Goal: Task Accomplishment & Management: Manage account settings

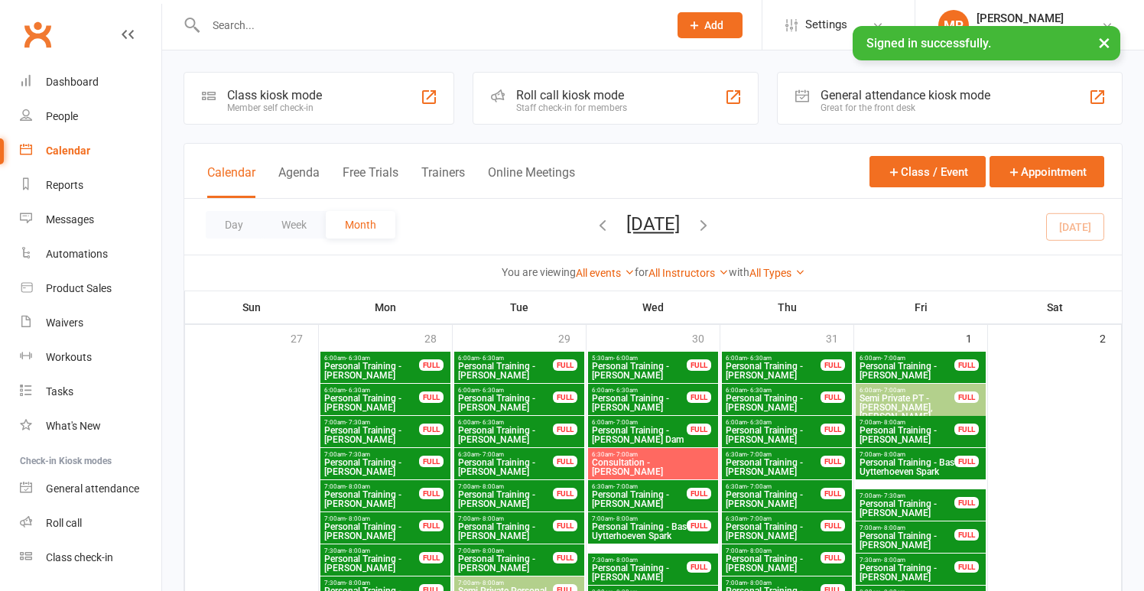
click at [443, 177] on button "Trainers" at bounding box center [443, 181] width 44 height 33
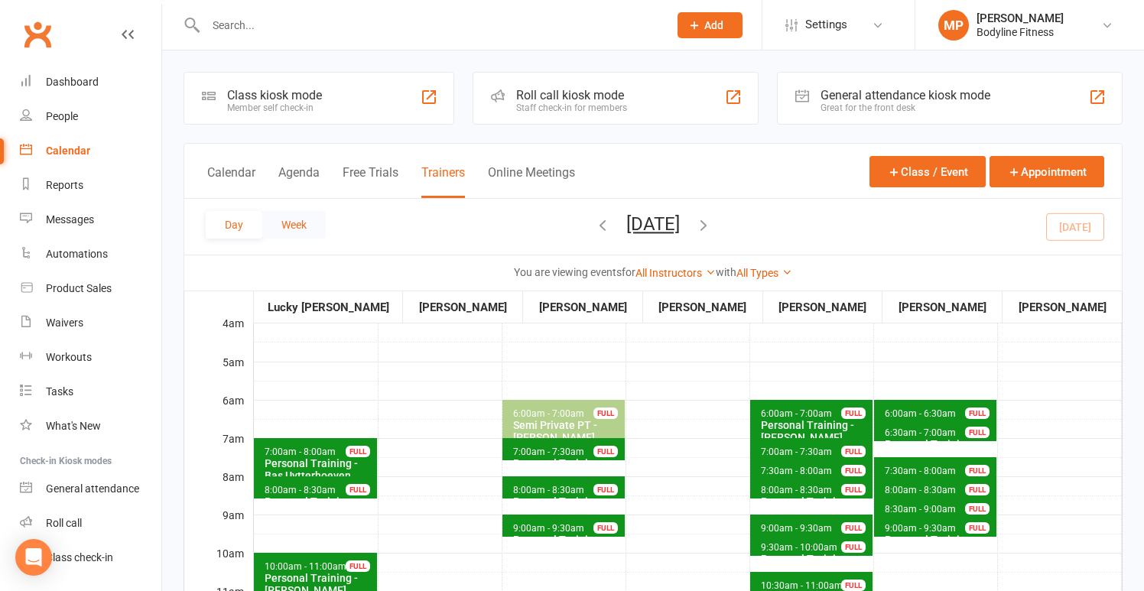
click at [300, 229] on button "Week" at bounding box center [293, 225] width 63 height 28
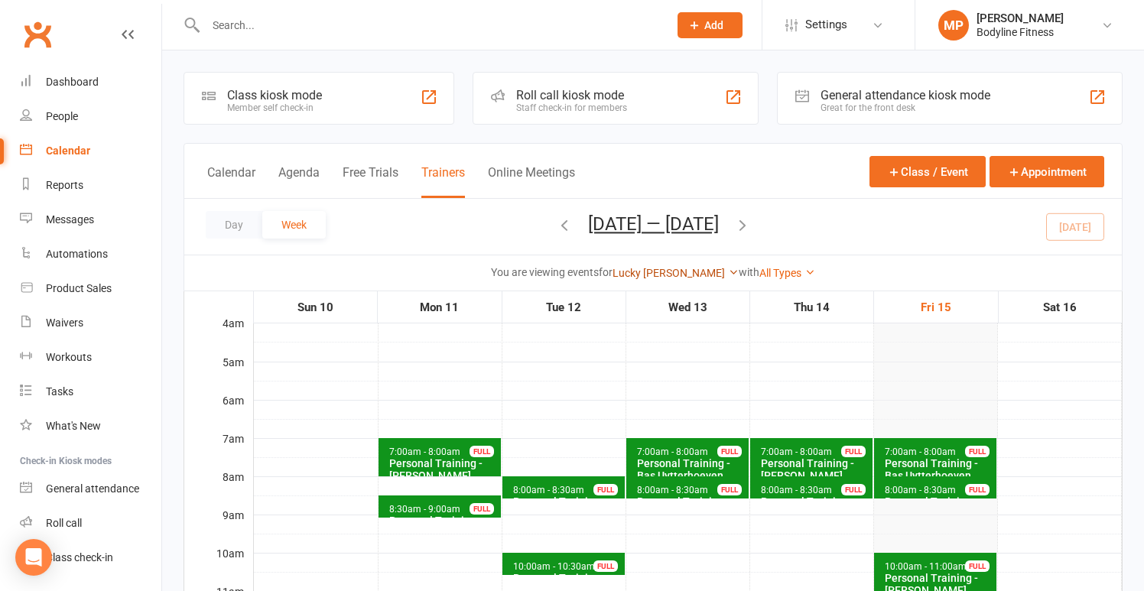
click at [671, 274] on link "Lucky [PERSON_NAME]" at bounding box center [675, 273] width 126 height 12
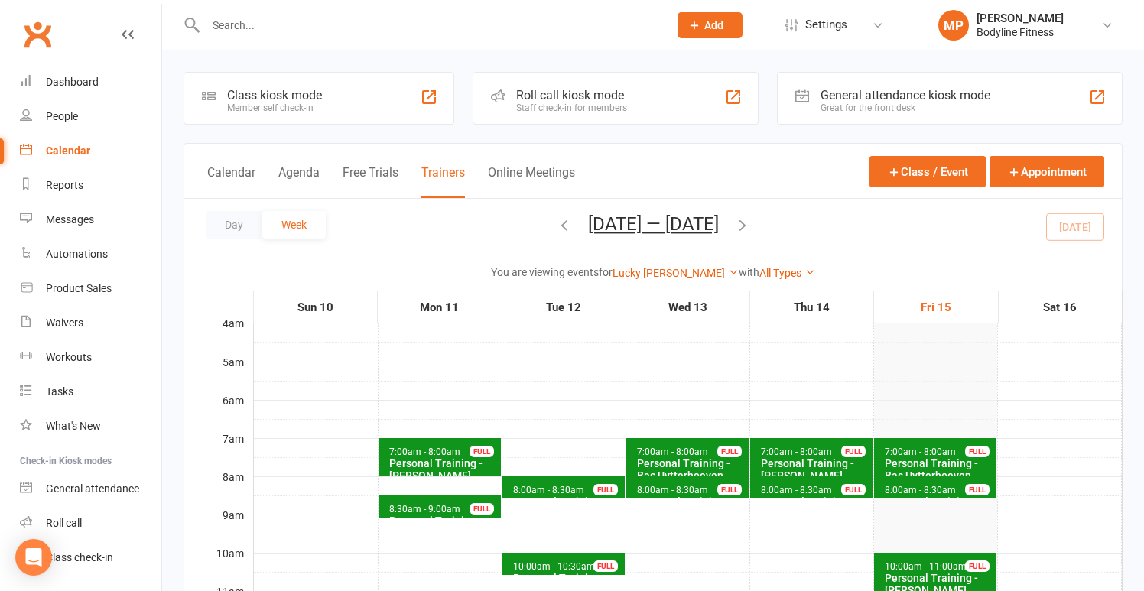
click at [452, 194] on button "Trainers" at bounding box center [443, 181] width 44 height 33
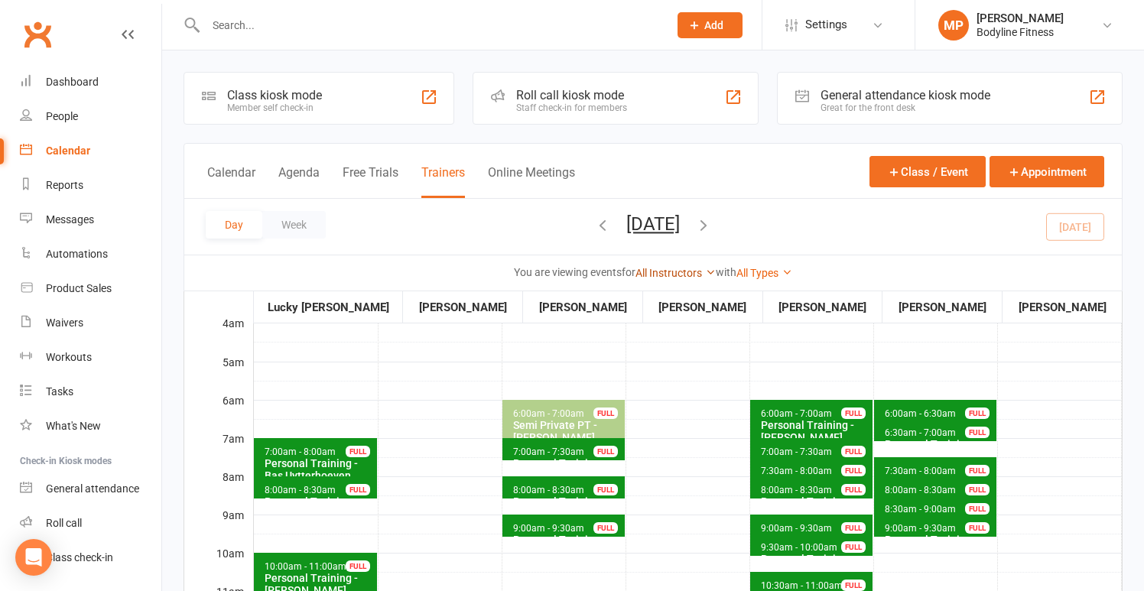
click at [654, 275] on link "All Instructors" at bounding box center [675, 273] width 80 height 12
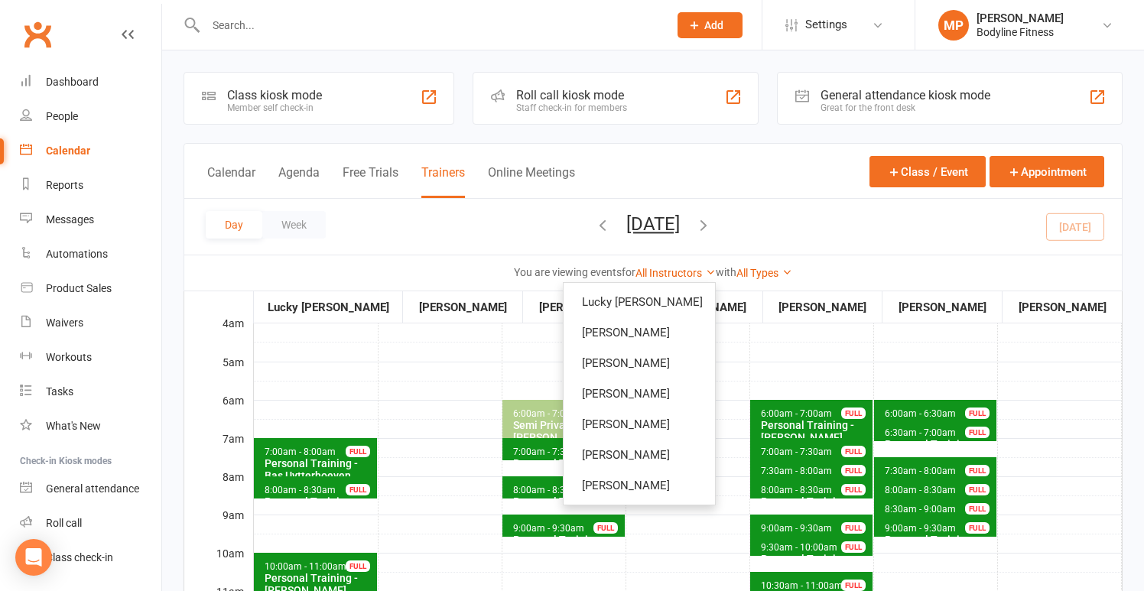
click at [375, 227] on div "Day Week [DATE] [DATE] Sun Mon Tue Wed Thu Fri Sat 27 28 29 30 31 01 02 03 04 0…" at bounding box center [652, 227] width 937 height 56
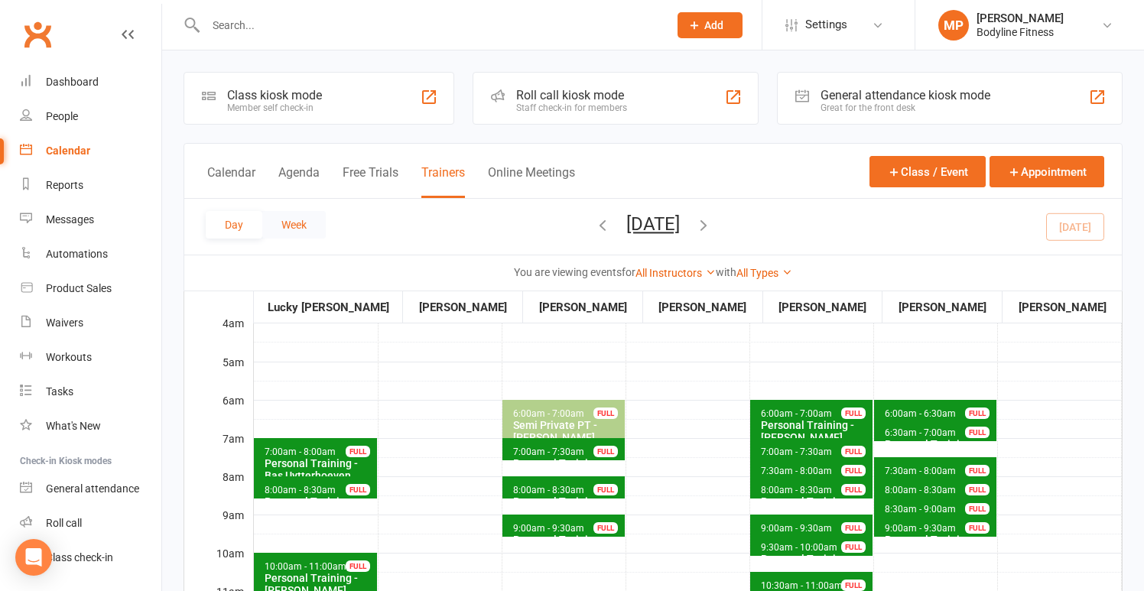
click at [308, 227] on button "Week" at bounding box center [293, 225] width 63 height 28
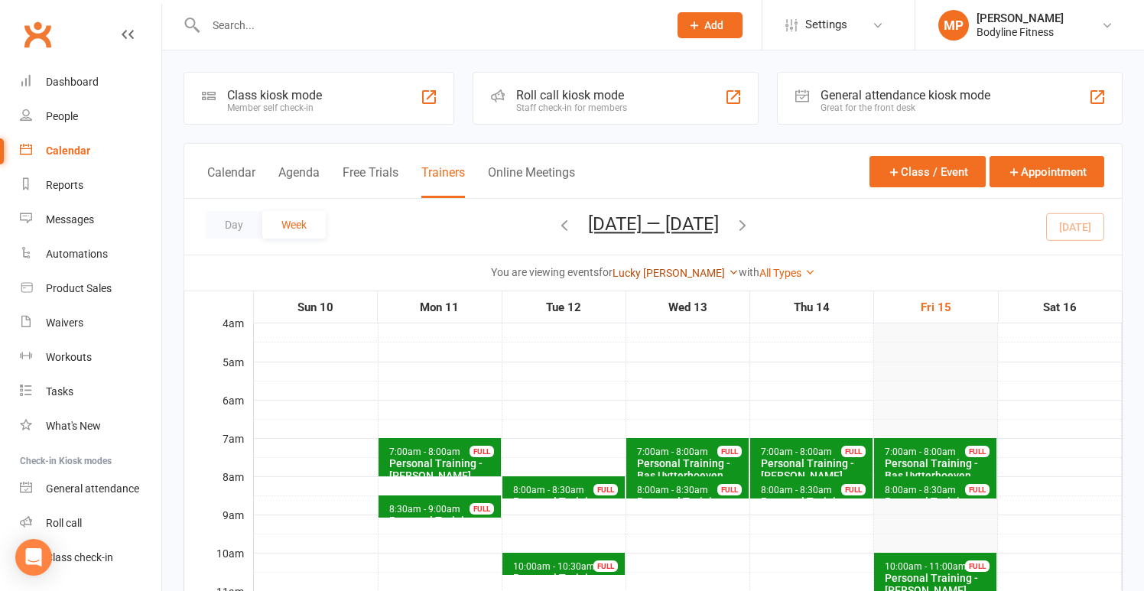
click at [659, 275] on link "Lucky [PERSON_NAME]" at bounding box center [675, 273] width 126 height 12
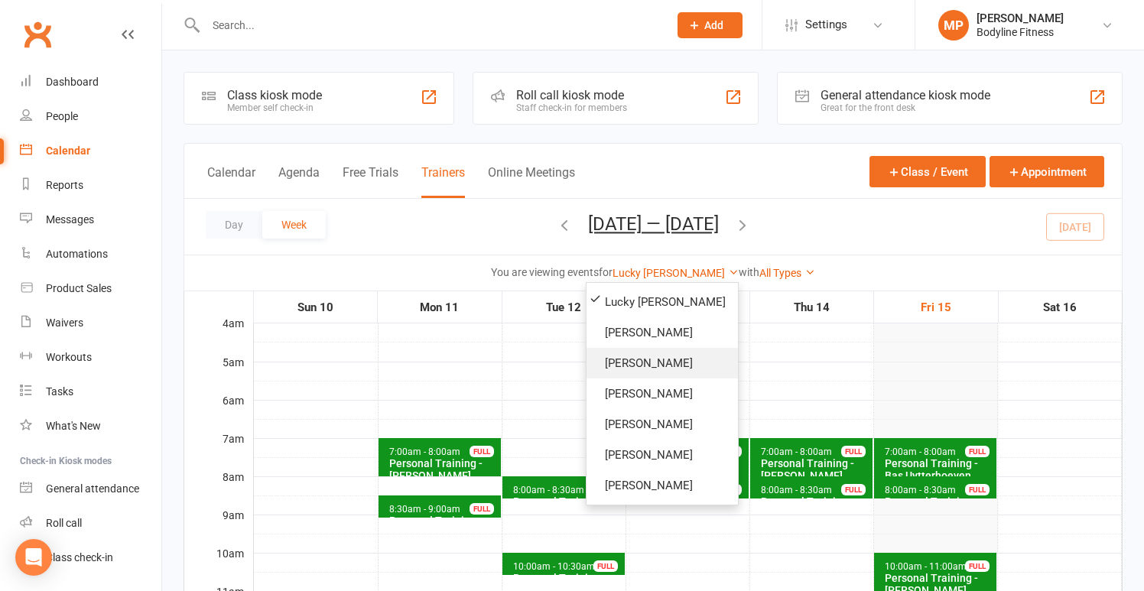
click at [656, 353] on link "[PERSON_NAME]" at bounding box center [661, 363] width 151 height 31
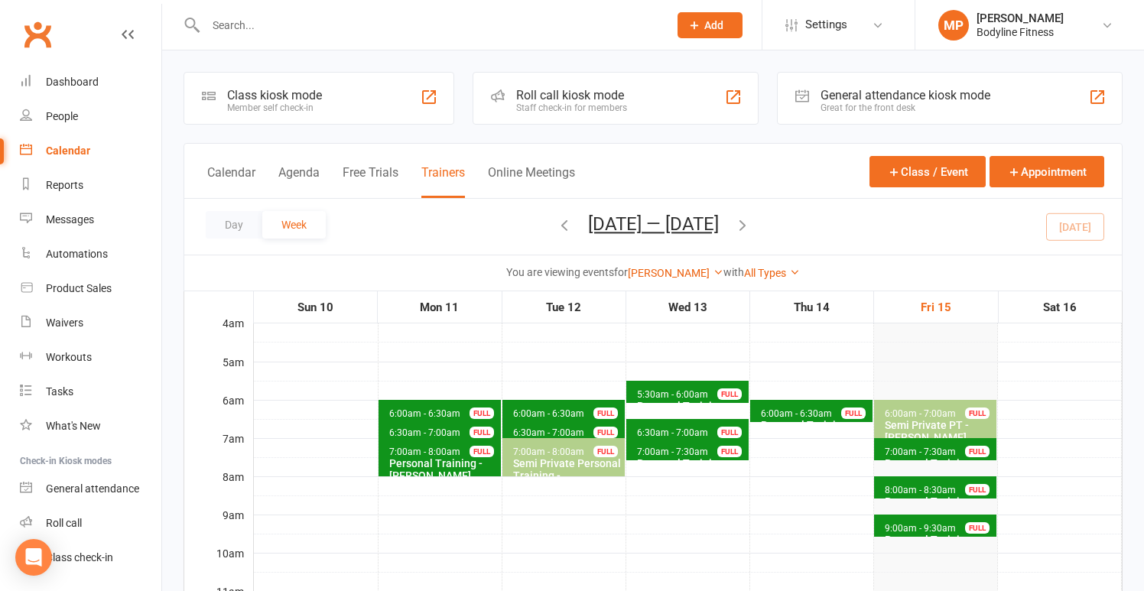
click at [429, 404] on span "6:00am - 6:30am Personal Training - [PERSON_NAME] FULL" at bounding box center [439, 411] width 122 height 22
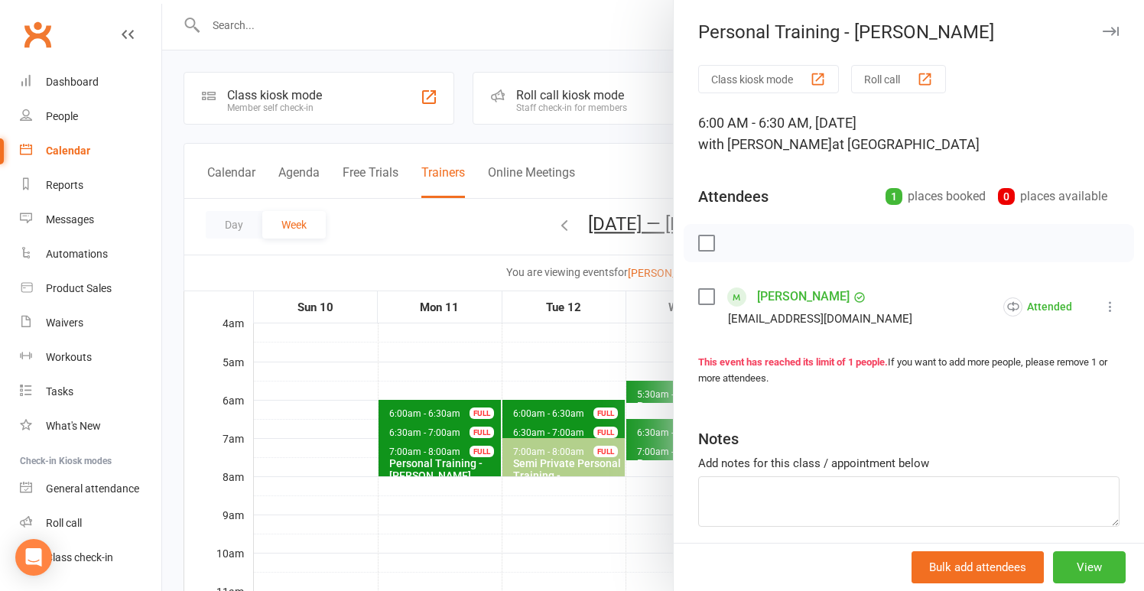
click at [431, 359] on div at bounding box center [653, 295] width 982 height 591
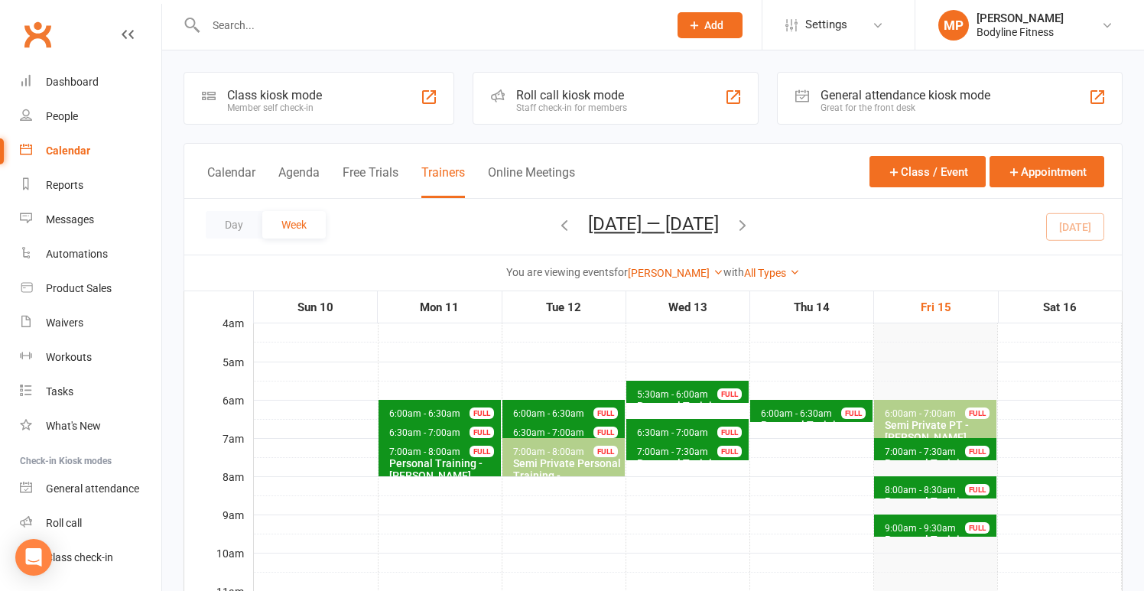
click at [437, 437] on span "6:30am - 7:00am" at bounding box center [424, 432] width 73 height 11
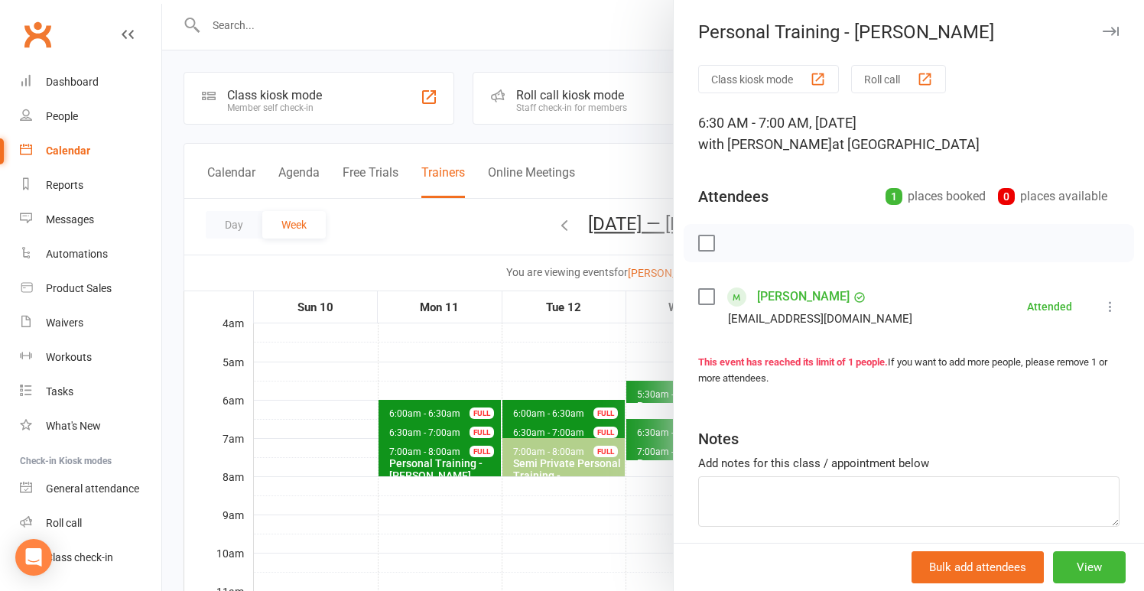
click at [434, 388] on div at bounding box center [653, 295] width 982 height 591
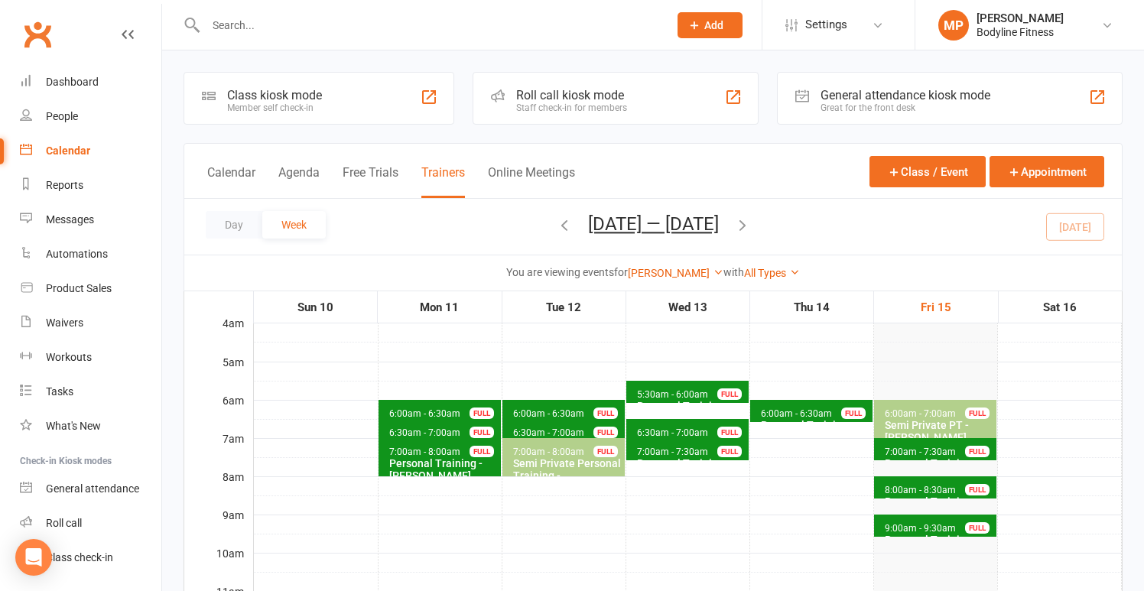
click at [457, 470] on div "Personal Training - [PERSON_NAME]" at bounding box center [442, 469] width 109 height 24
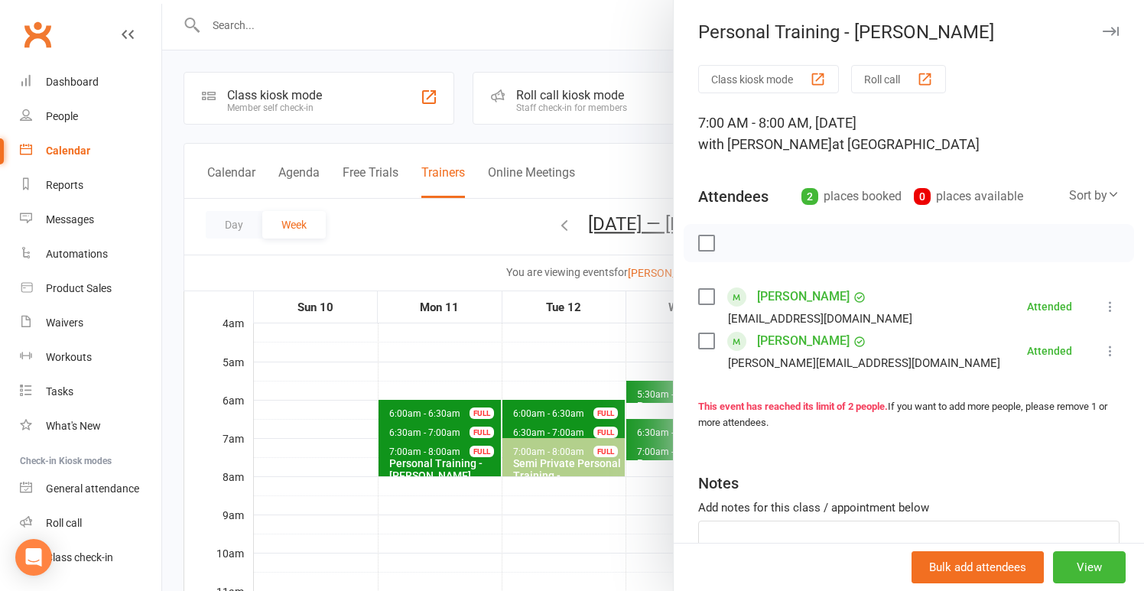
click at [426, 347] on div at bounding box center [653, 295] width 982 height 591
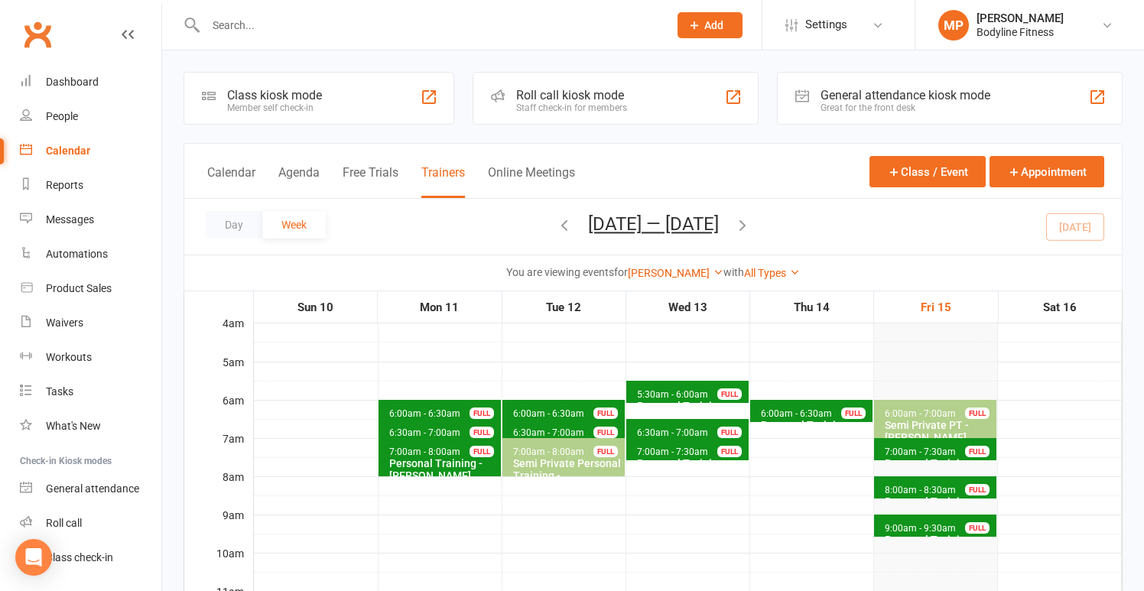
click at [519, 406] on span "6:00am - 6:30am Personal Training - [PERSON_NAME] FULL" at bounding box center [563, 411] width 122 height 22
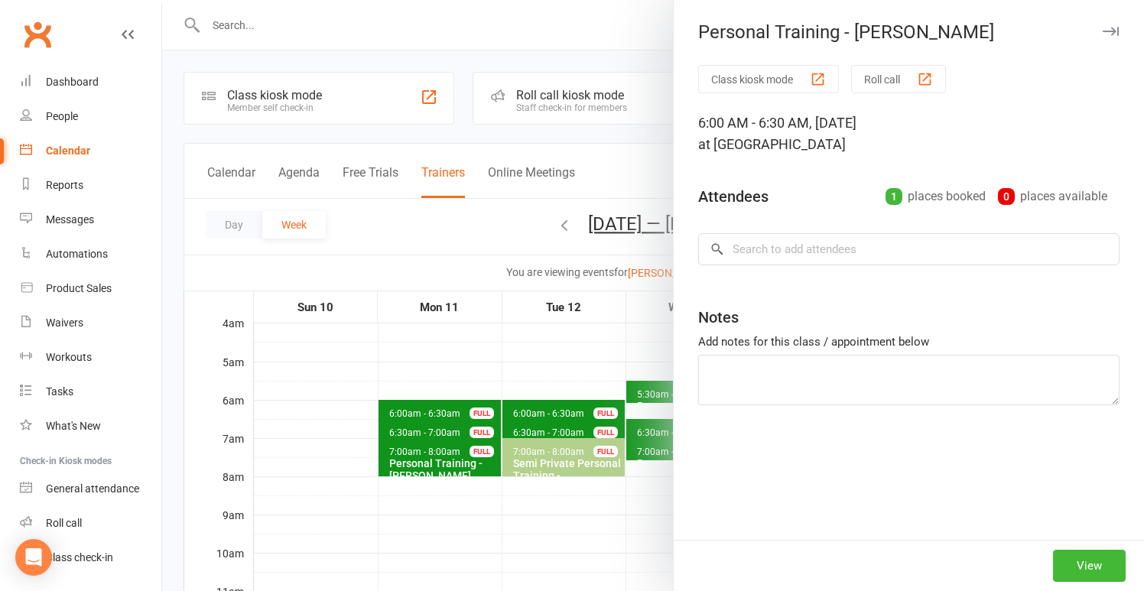
click at [506, 374] on div at bounding box center [653, 295] width 982 height 591
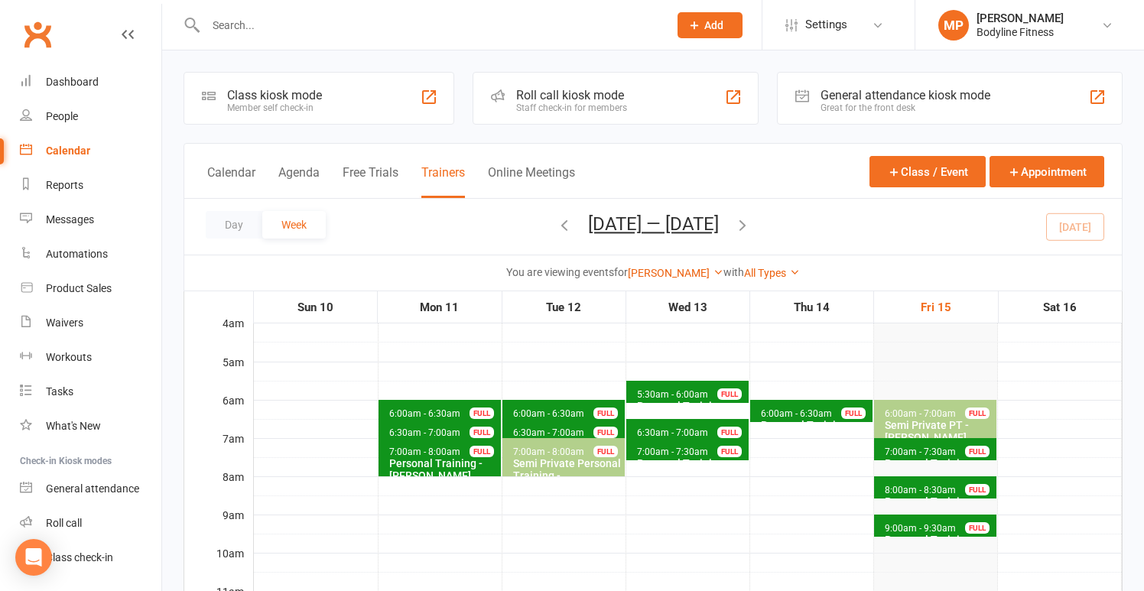
click at [540, 432] on span "6:30am - 7:00am" at bounding box center [548, 432] width 73 height 11
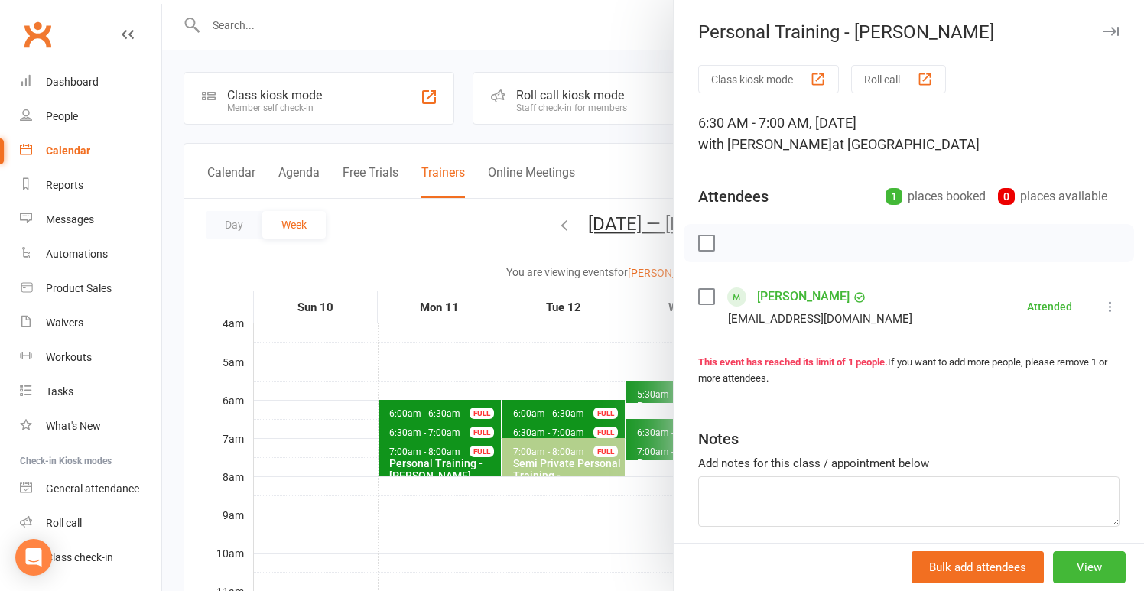
click at [519, 366] on div at bounding box center [653, 295] width 982 height 591
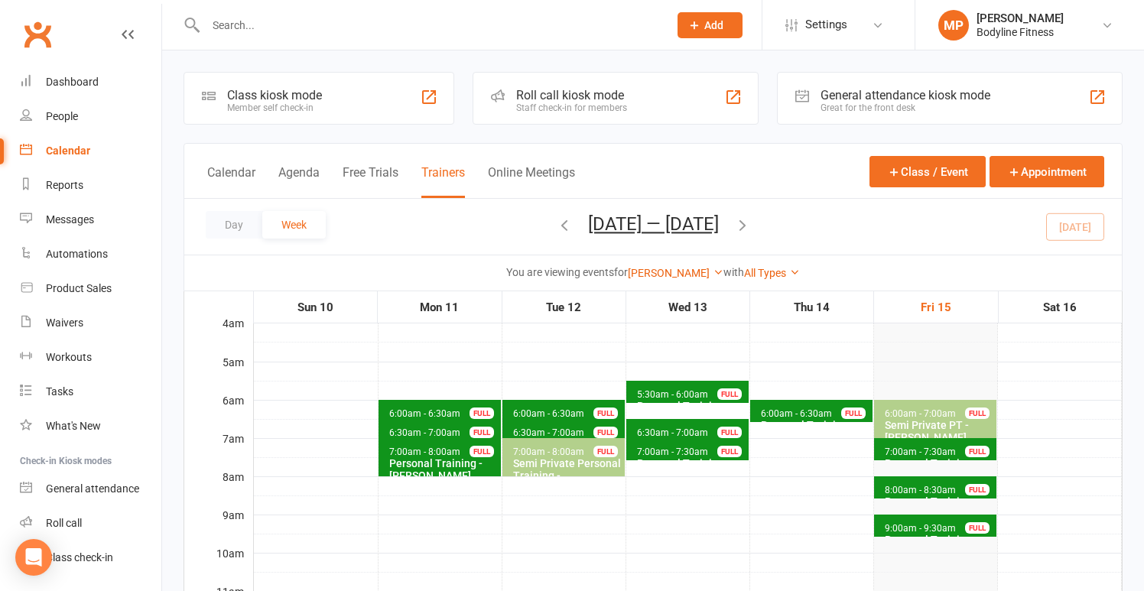
click at [548, 468] on div "Semi Private Personal Training - [PERSON_NAME] & [PERSON_NAME]" at bounding box center [566, 481] width 109 height 49
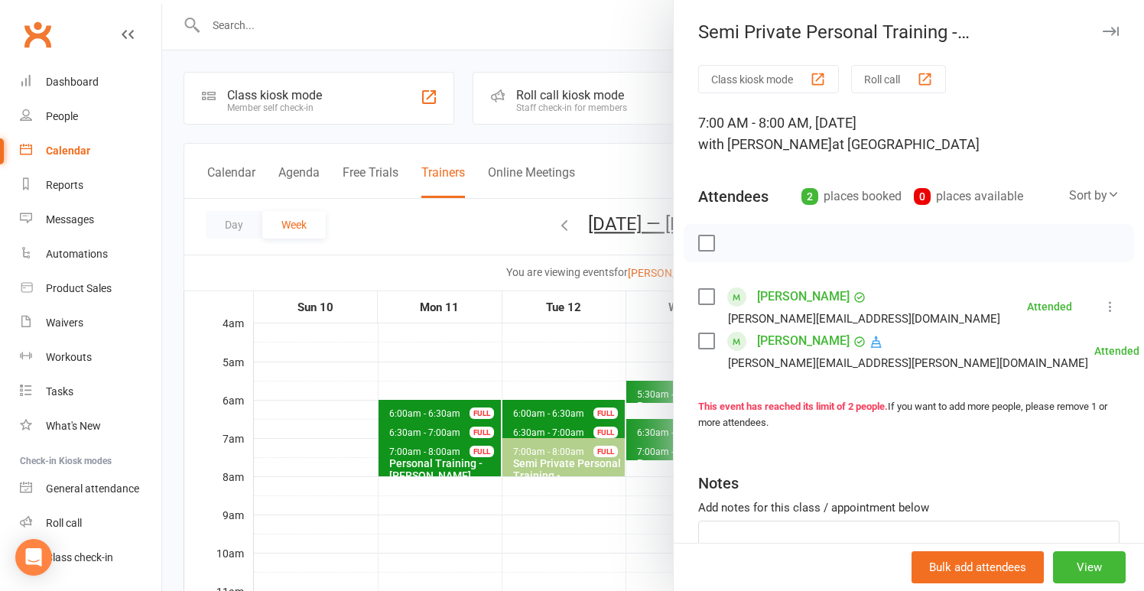
click at [522, 397] on div at bounding box center [653, 295] width 982 height 591
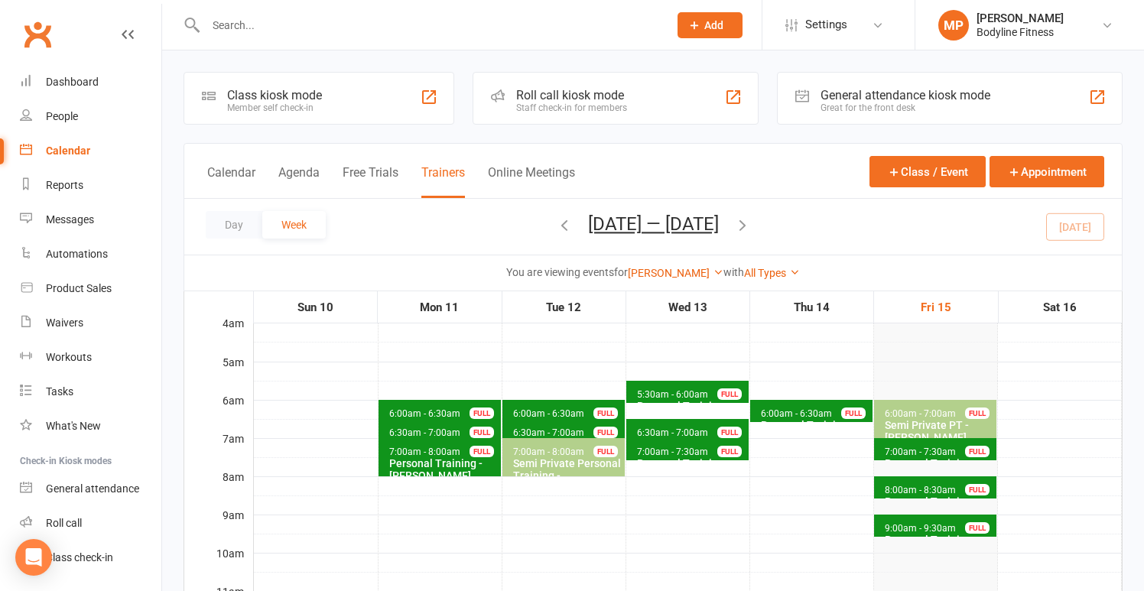
click at [566, 467] on div "Semi Private Personal Training - [PERSON_NAME] & [PERSON_NAME]" at bounding box center [566, 481] width 109 height 49
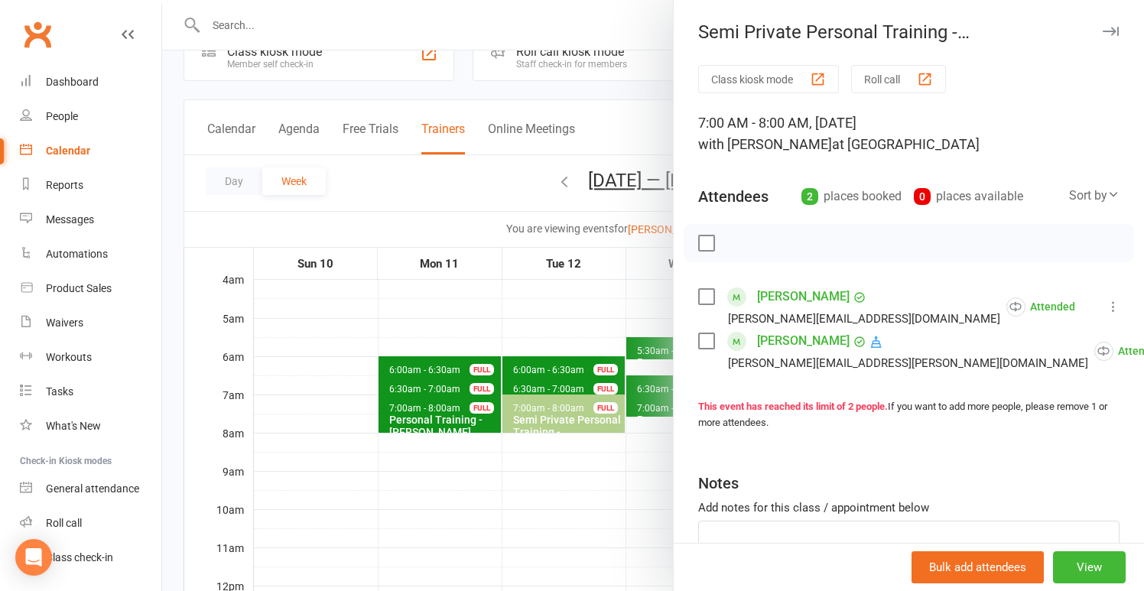
scroll to position [50, 0]
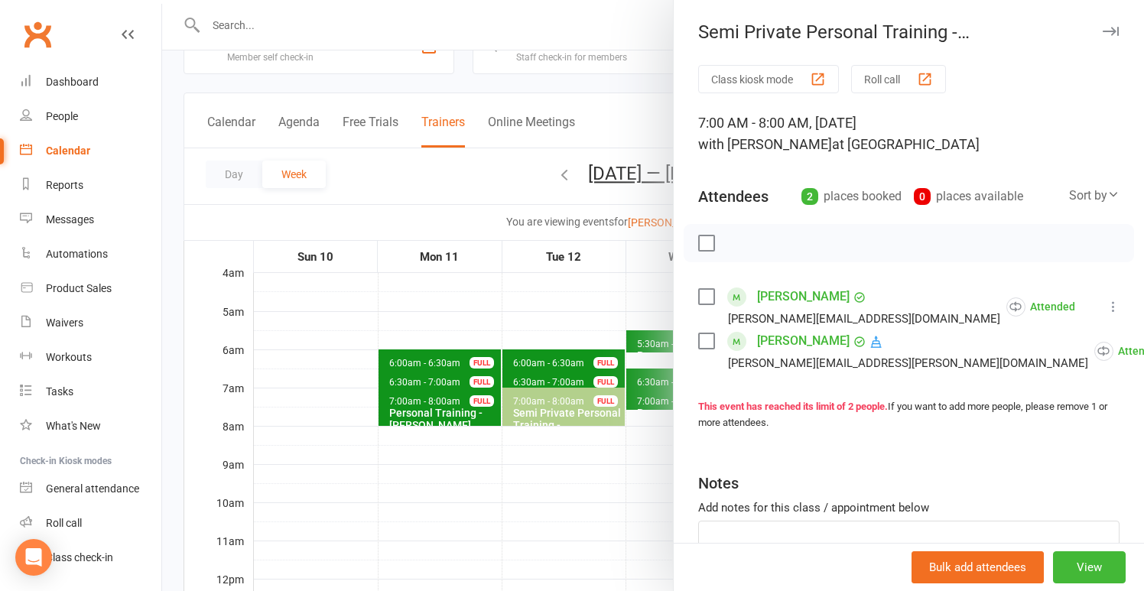
click at [494, 372] on div at bounding box center [653, 295] width 982 height 591
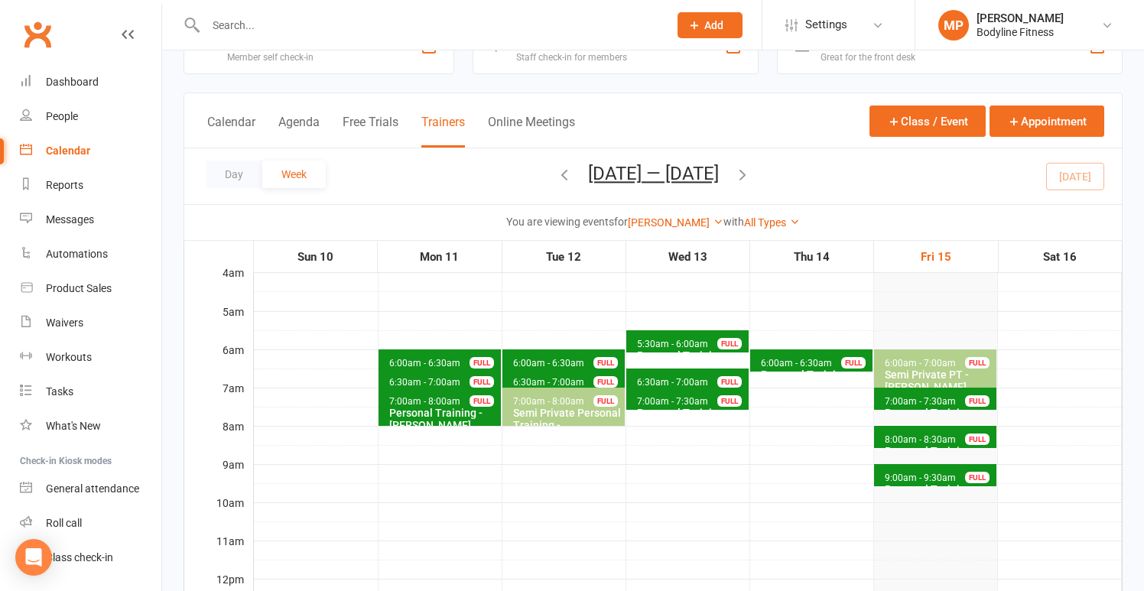
click at [642, 345] on span "5:30am - 6:00am" at bounding box center [672, 344] width 73 height 11
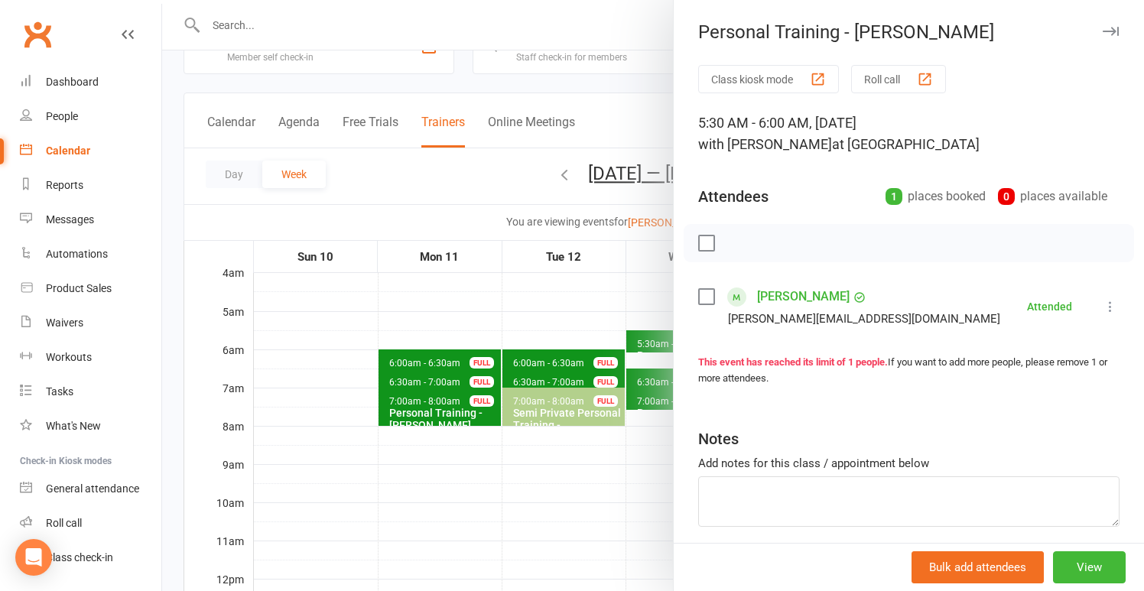
click at [539, 335] on div at bounding box center [653, 295] width 982 height 591
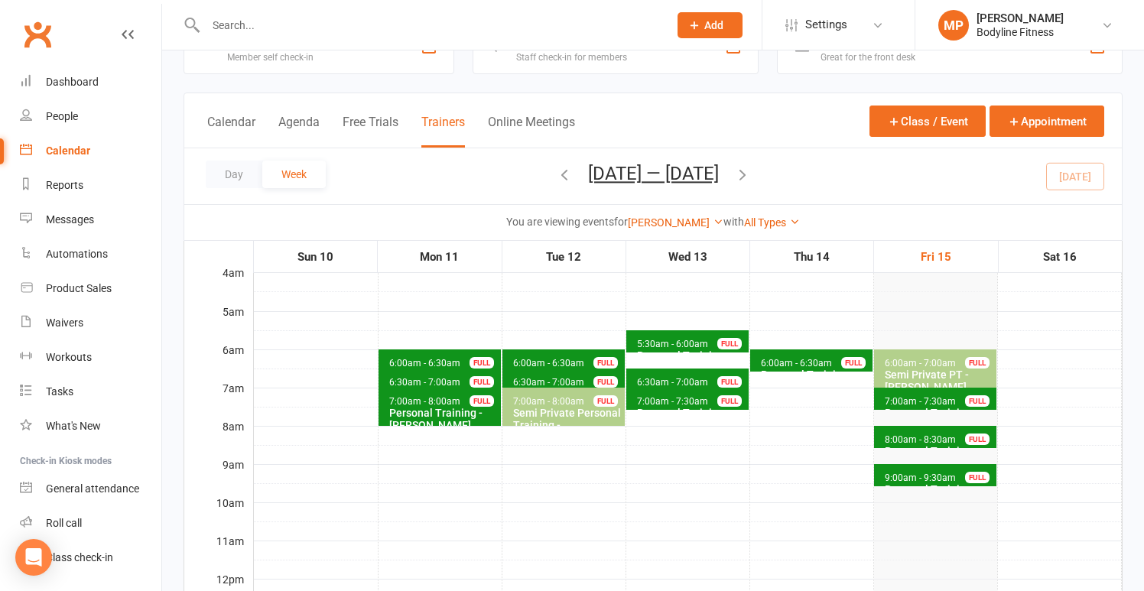
click at [646, 375] on span "6:30am - 7:00am Personal Training - [PERSON_NAME] FULL" at bounding box center [687, 380] width 122 height 22
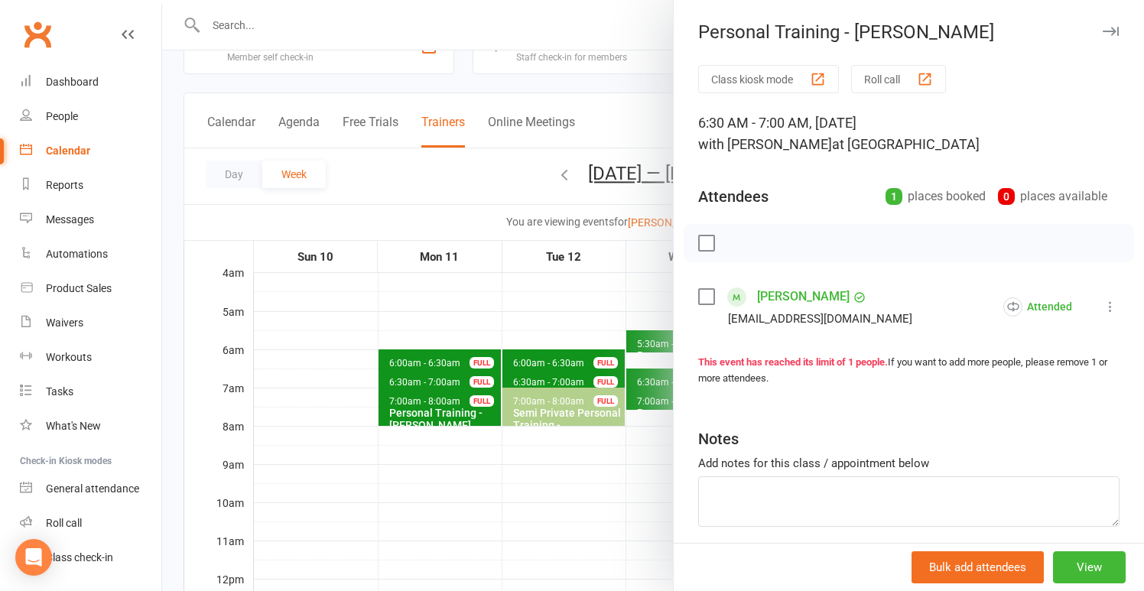
click at [544, 333] on div at bounding box center [653, 295] width 982 height 591
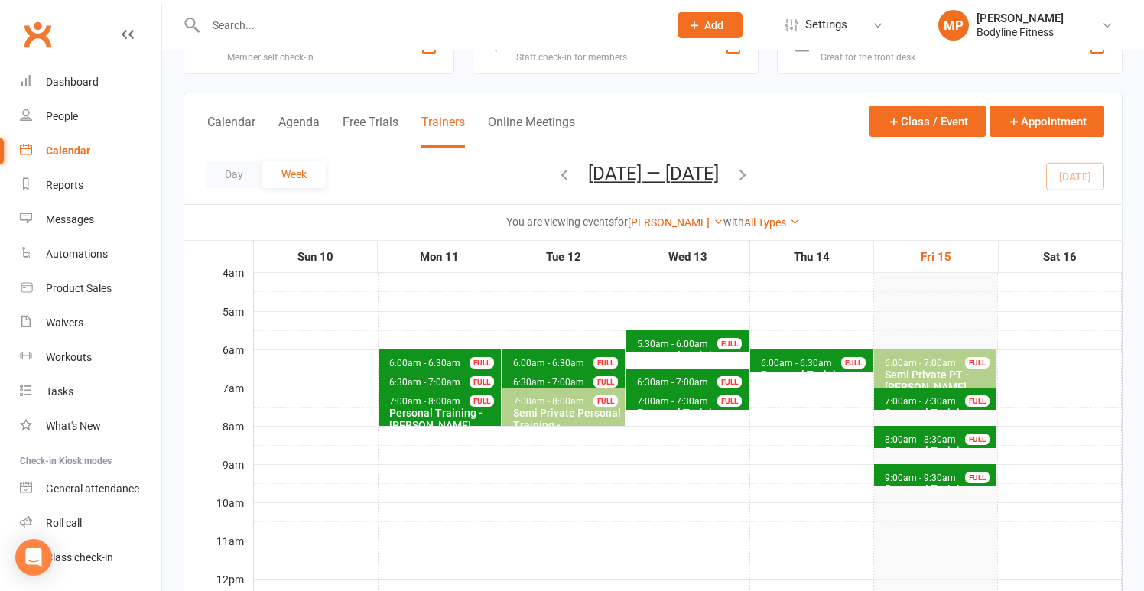
click at [697, 399] on span "7:00am - 7:30am" at bounding box center [672, 401] width 73 height 11
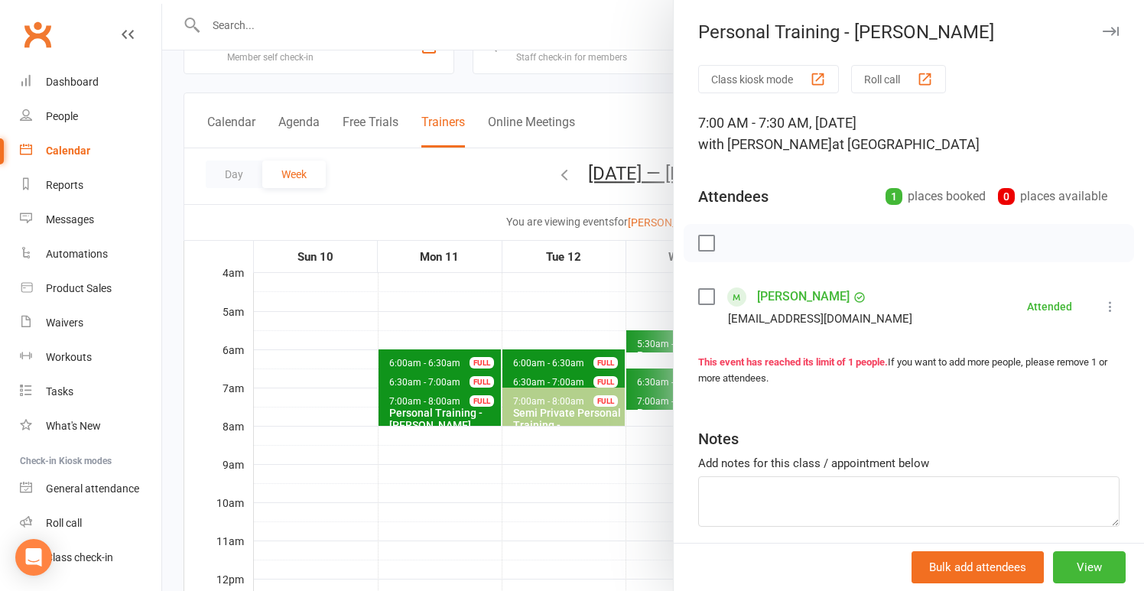
click at [614, 382] on div at bounding box center [653, 295] width 982 height 591
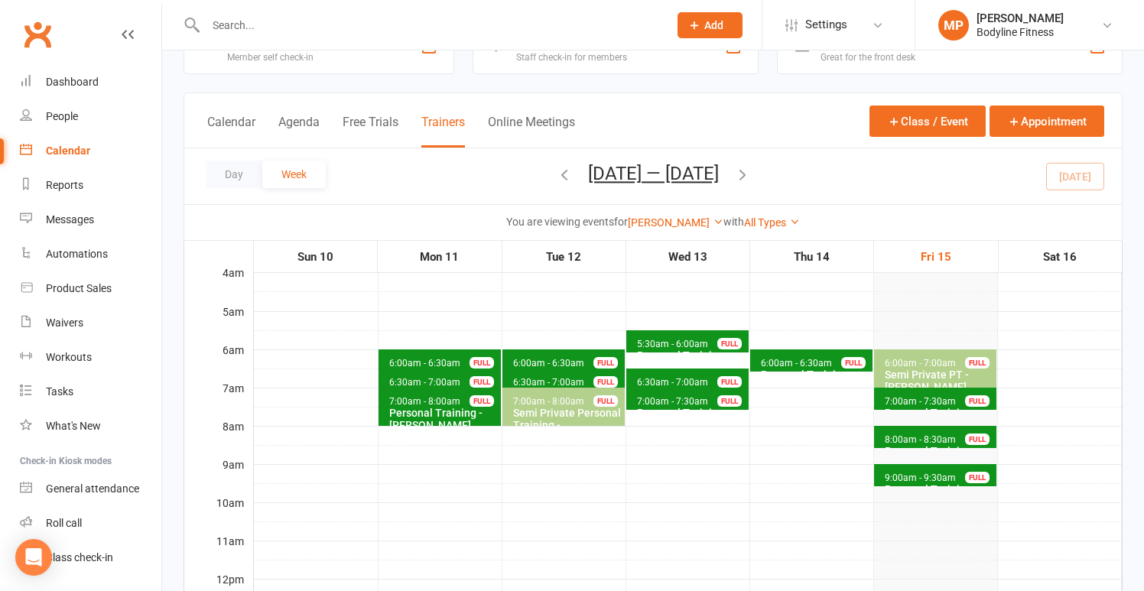
click at [793, 362] on span "6:00am - 6:30am" at bounding box center [796, 363] width 73 height 11
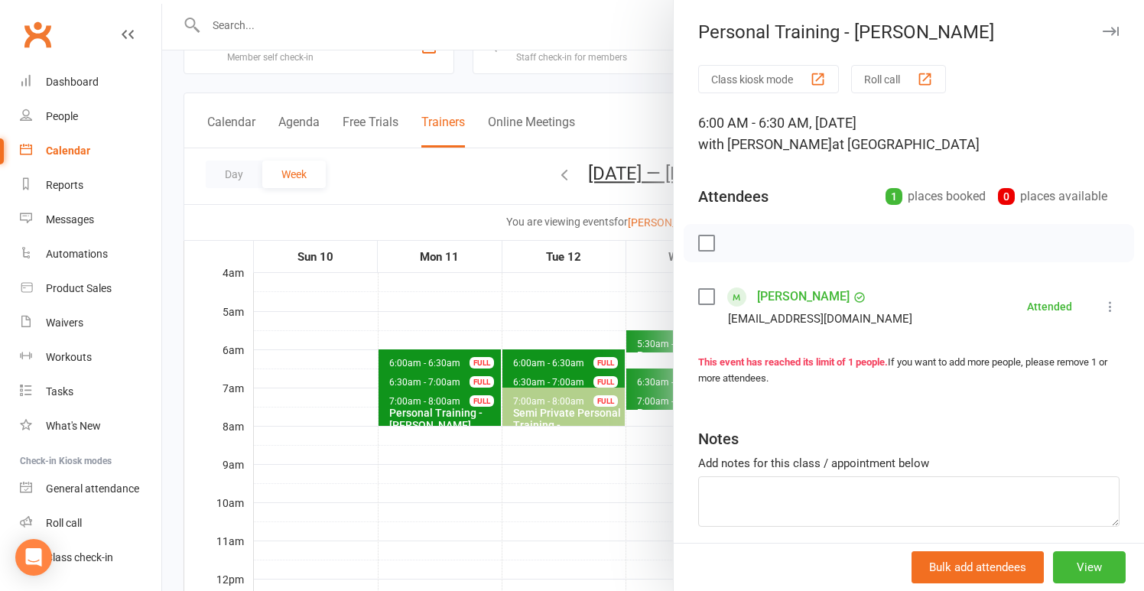
click at [570, 318] on div at bounding box center [653, 295] width 982 height 591
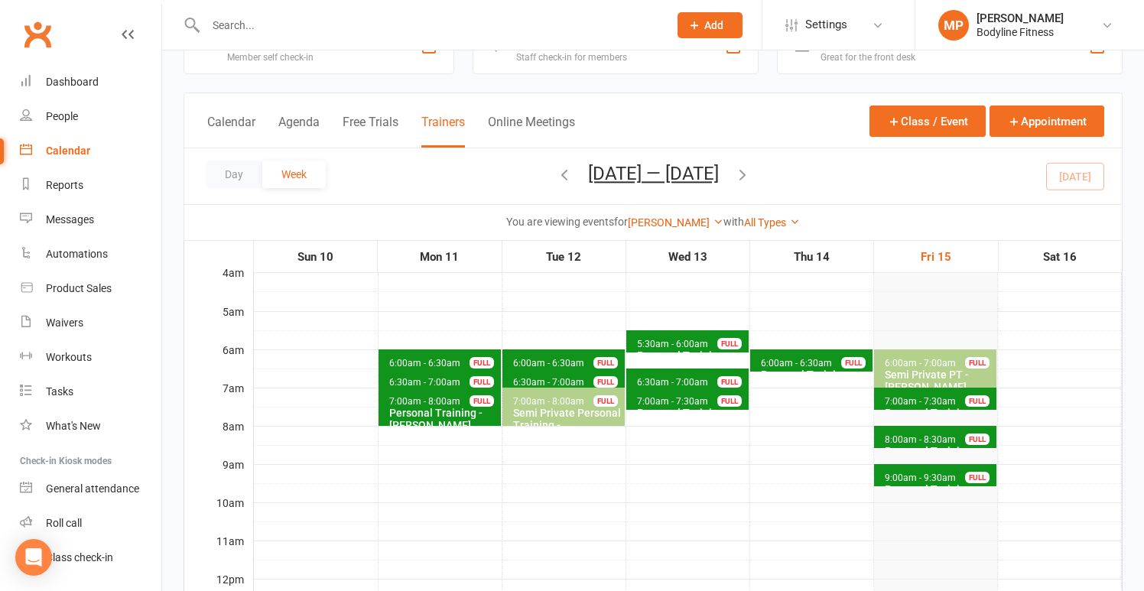
click at [905, 369] on div "Semi Private PT - [PERSON_NAME], [PERSON_NAME]" at bounding box center [938, 387] width 109 height 37
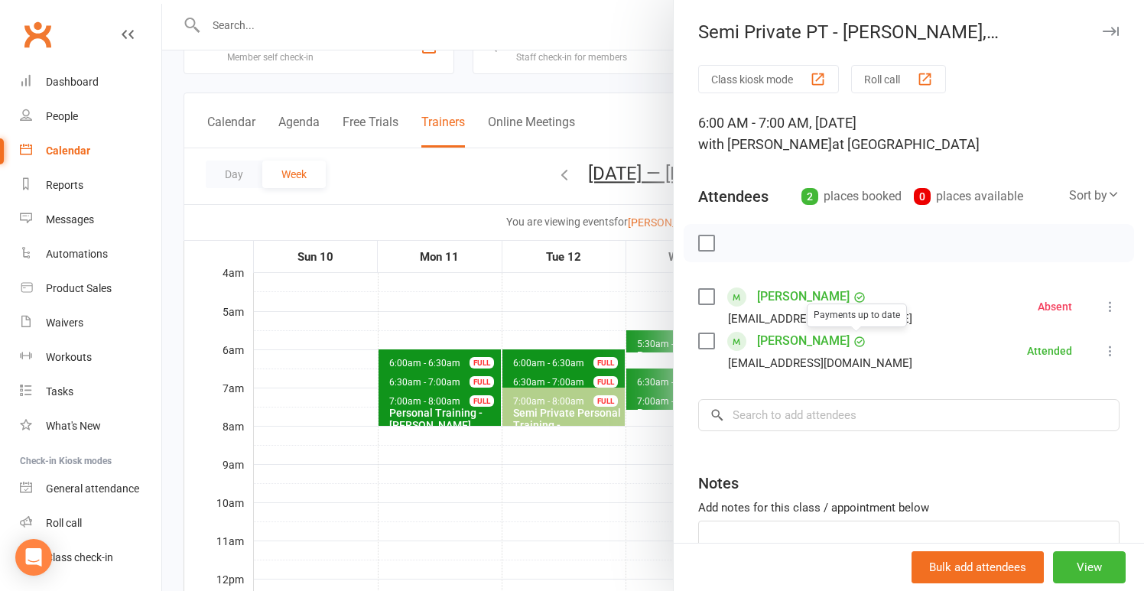
click at [562, 307] on div at bounding box center [653, 295] width 982 height 591
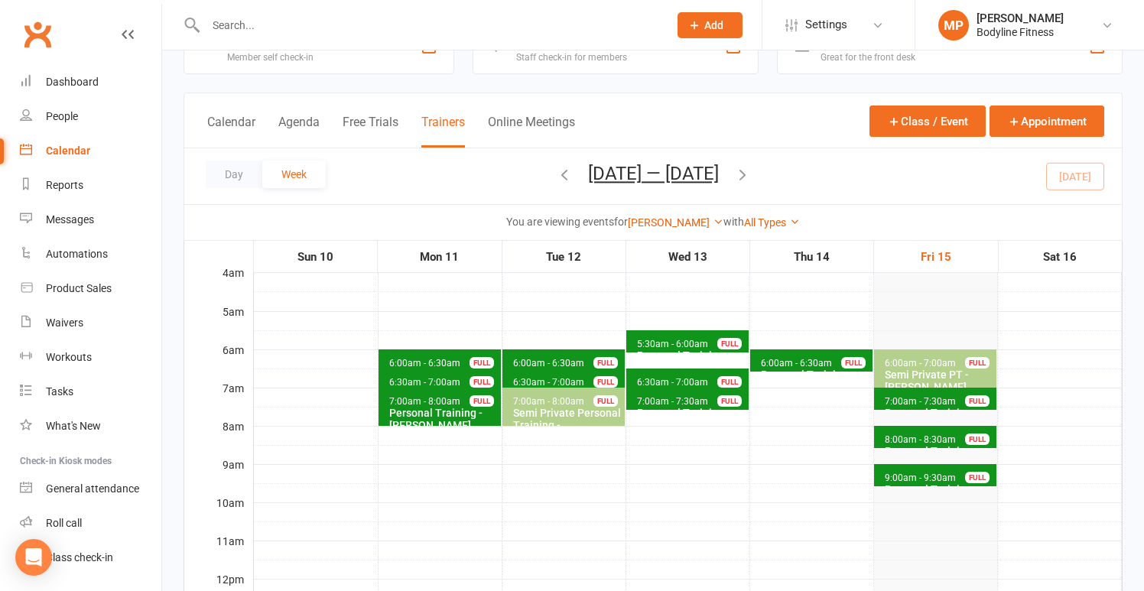
click at [922, 400] on span "7:00am - 7:30am" at bounding box center [920, 401] width 73 height 11
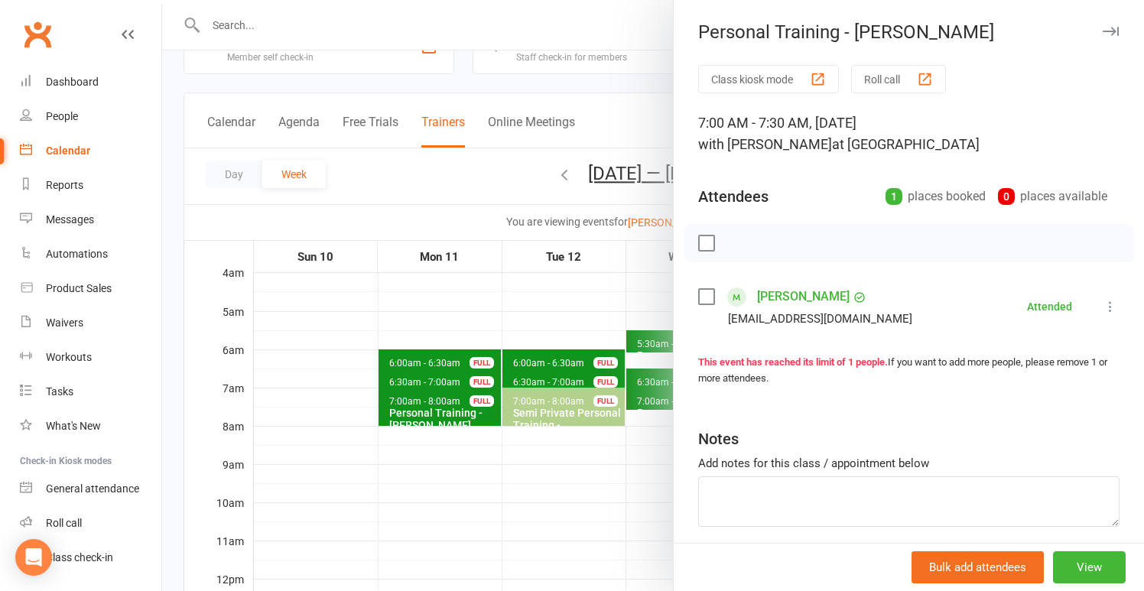
click at [534, 362] on div at bounding box center [653, 295] width 982 height 591
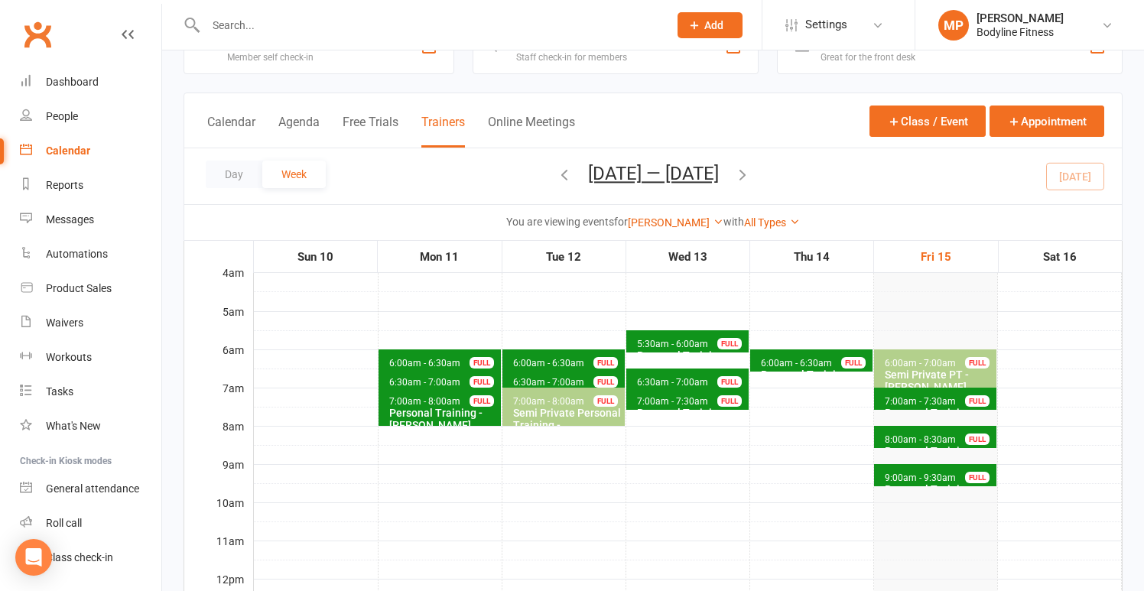
click at [901, 440] on span "8:00am - 8:30am" at bounding box center [920, 439] width 73 height 11
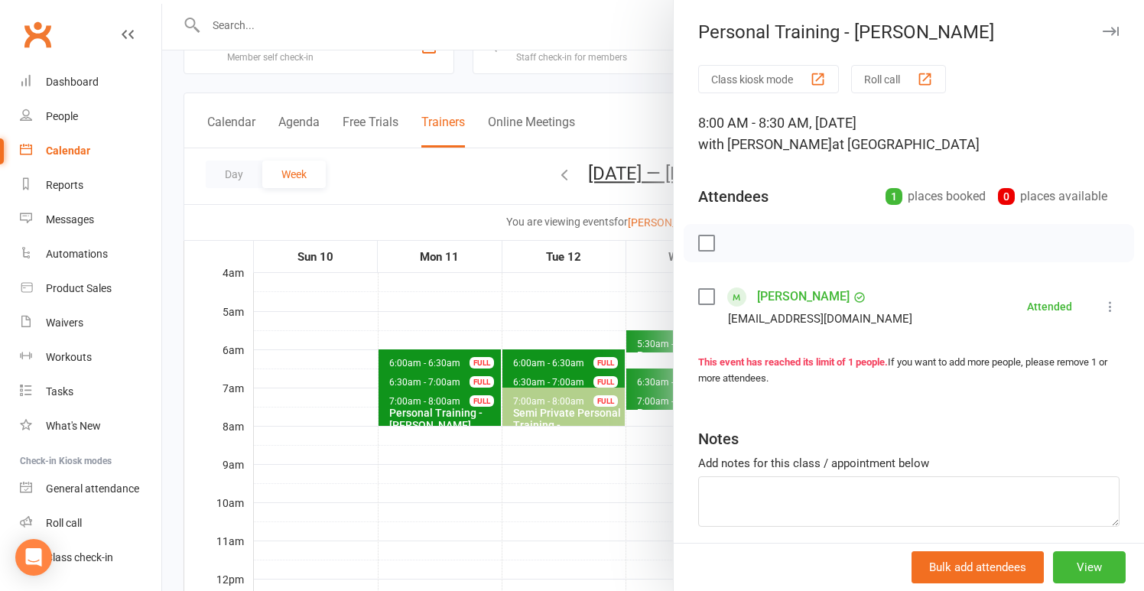
click at [543, 376] on div at bounding box center [653, 295] width 982 height 591
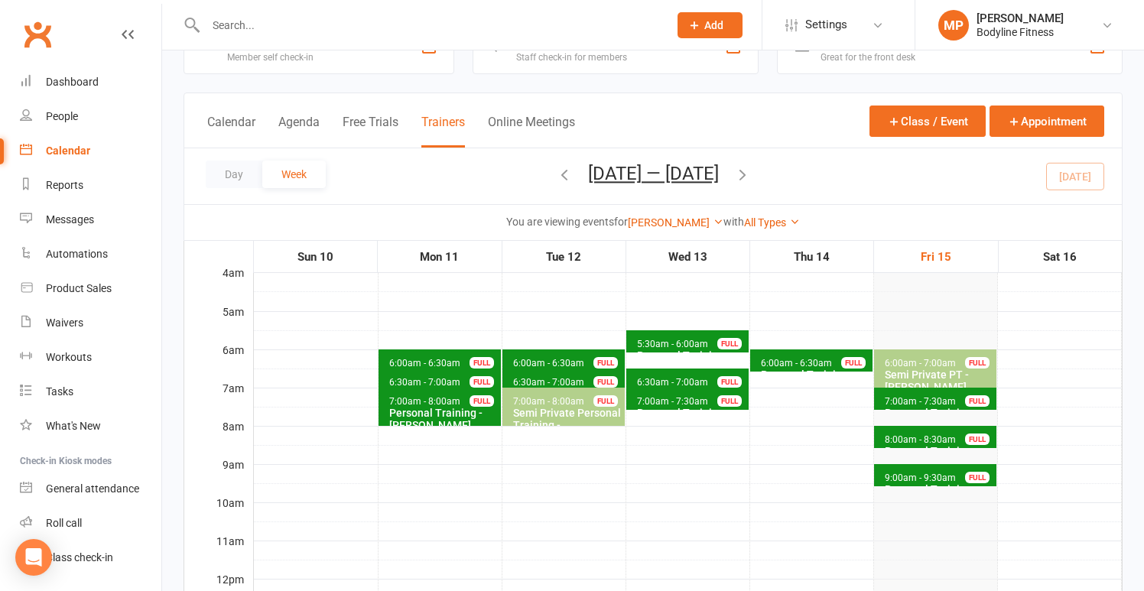
click at [898, 470] on span "9:00am - 9:30am Personal Training - [PERSON_NAME] FULL" at bounding box center [935, 475] width 122 height 22
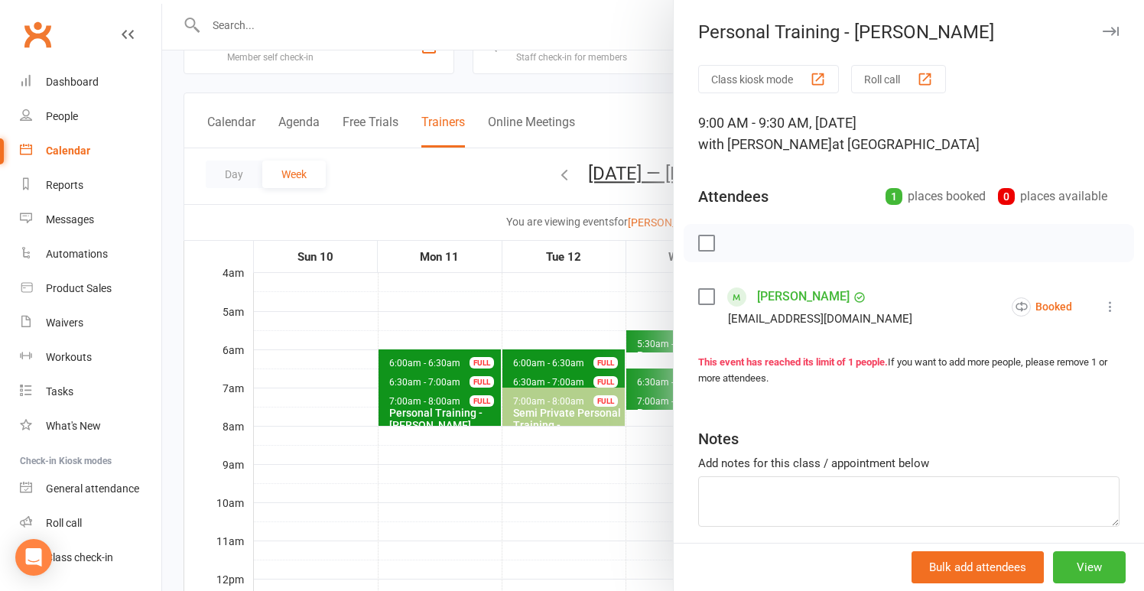
click at [1109, 307] on icon at bounding box center [1110, 306] width 15 height 15
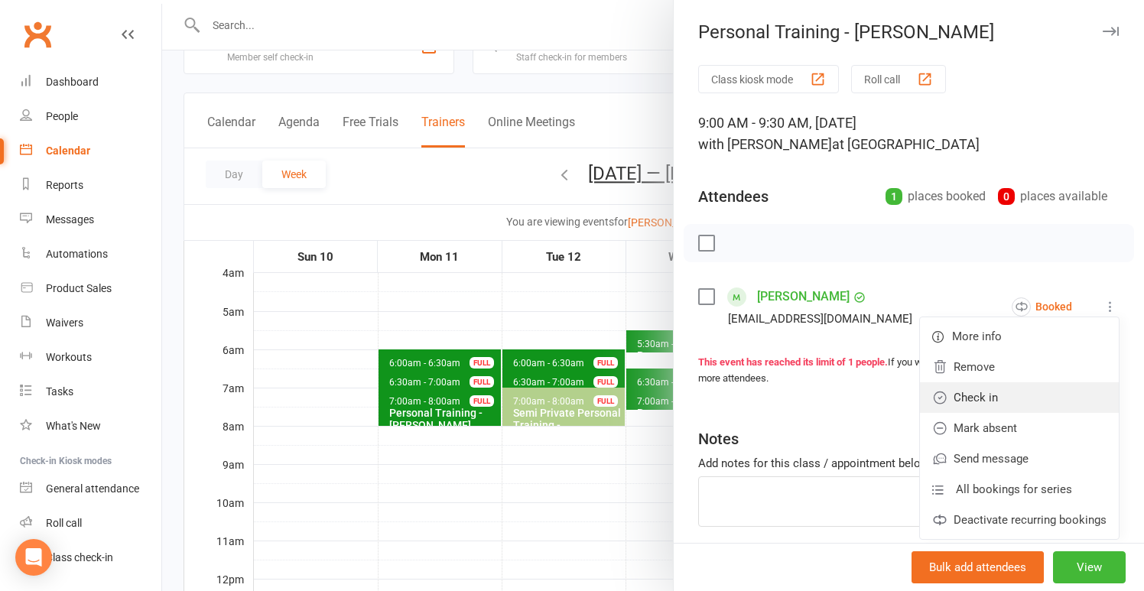
click at [1051, 400] on link "Check in" at bounding box center [1019, 397] width 199 height 31
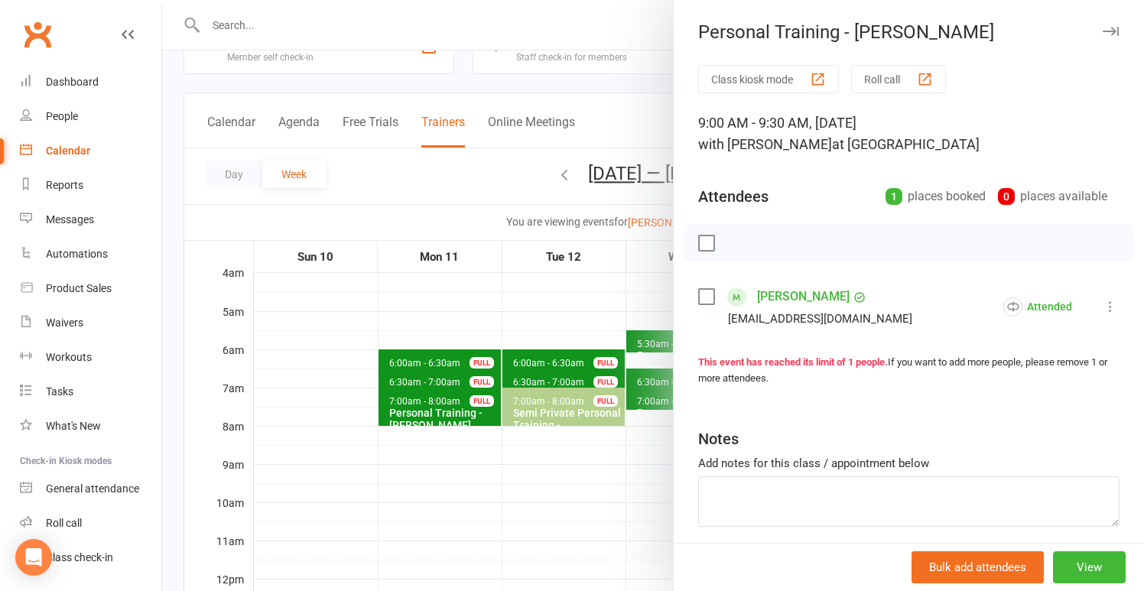
click at [453, 528] on div at bounding box center [653, 295] width 982 height 591
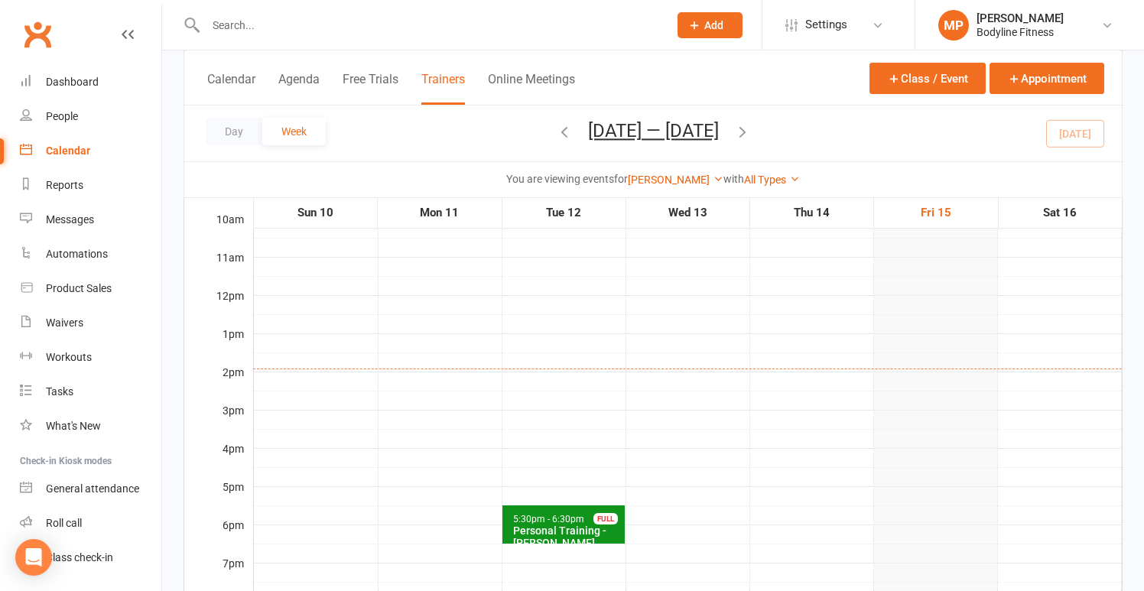
scroll to position [340, 0]
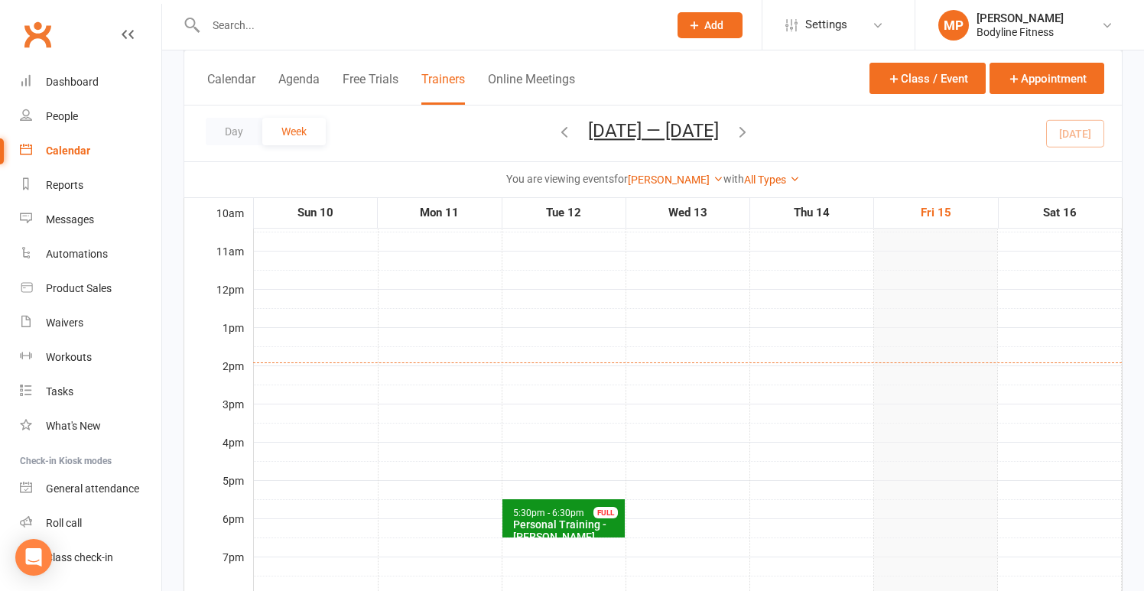
click at [543, 521] on div "Personal Training - [PERSON_NAME], [PERSON_NAME]" at bounding box center [566, 536] width 109 height 37
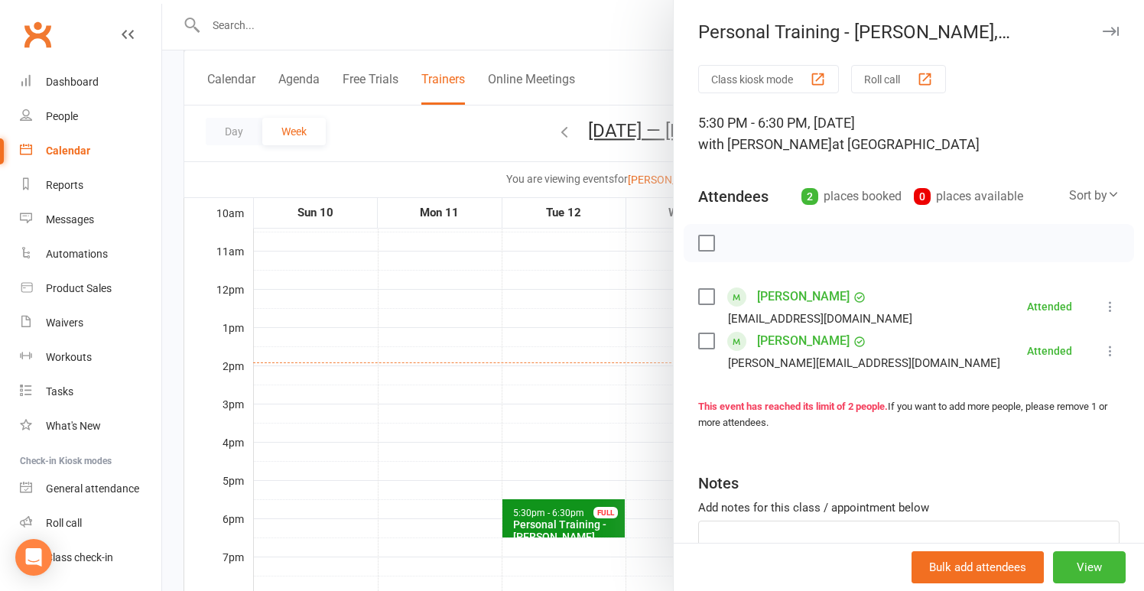
click at [528, 452] on div at bounding box center [653, 295] width 982 height 591
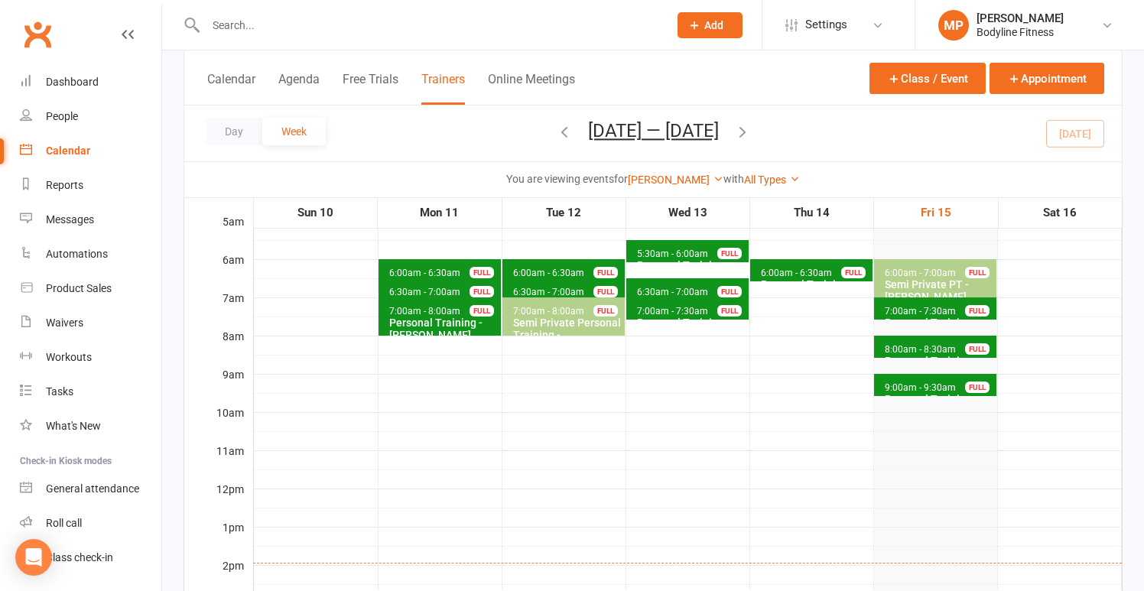
scroll to position [0, 0]
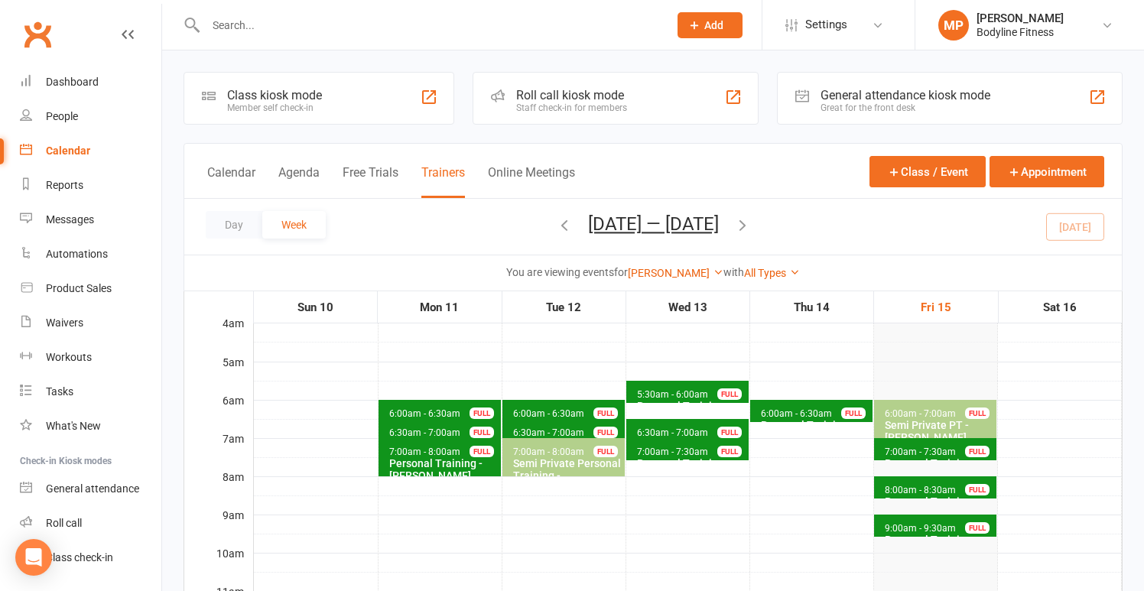
click at [987, 41] on li "MP [PERSON_NAME] Bodyline Fitness My profile Help Terms & conditions Privacy po…" at bounding box center [1028, 25] width 229 height 50
click at [994, 23] on div "[PERSON_NAME]" at bounding box center [1019, 18] width 87 height 14
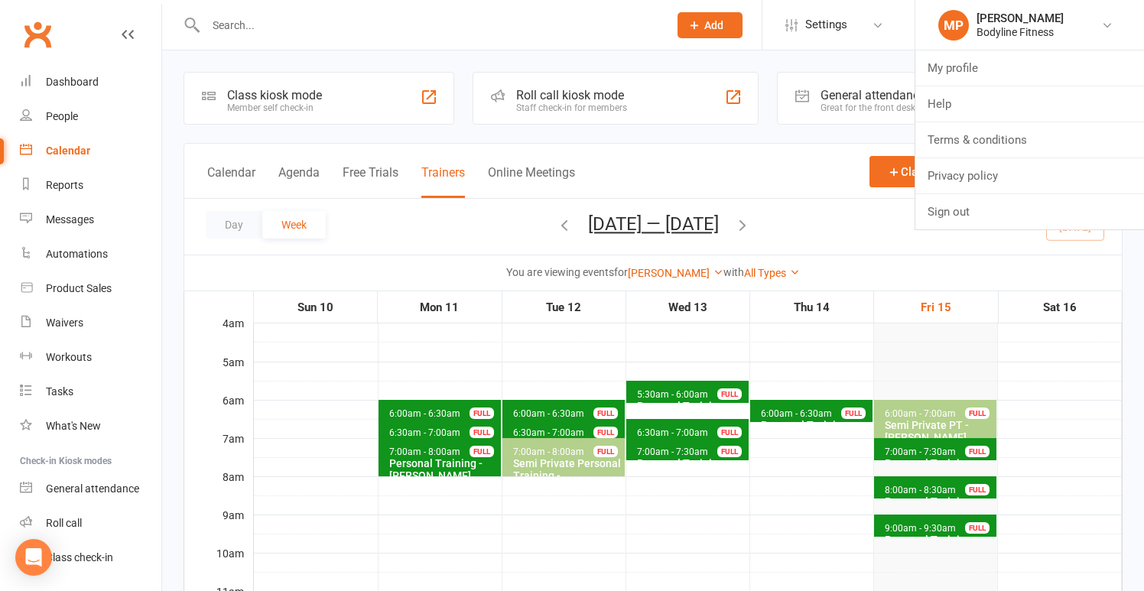
click at [828, 322] on th "Thu 14" at bounding box center [811, 307] width 124 height 32
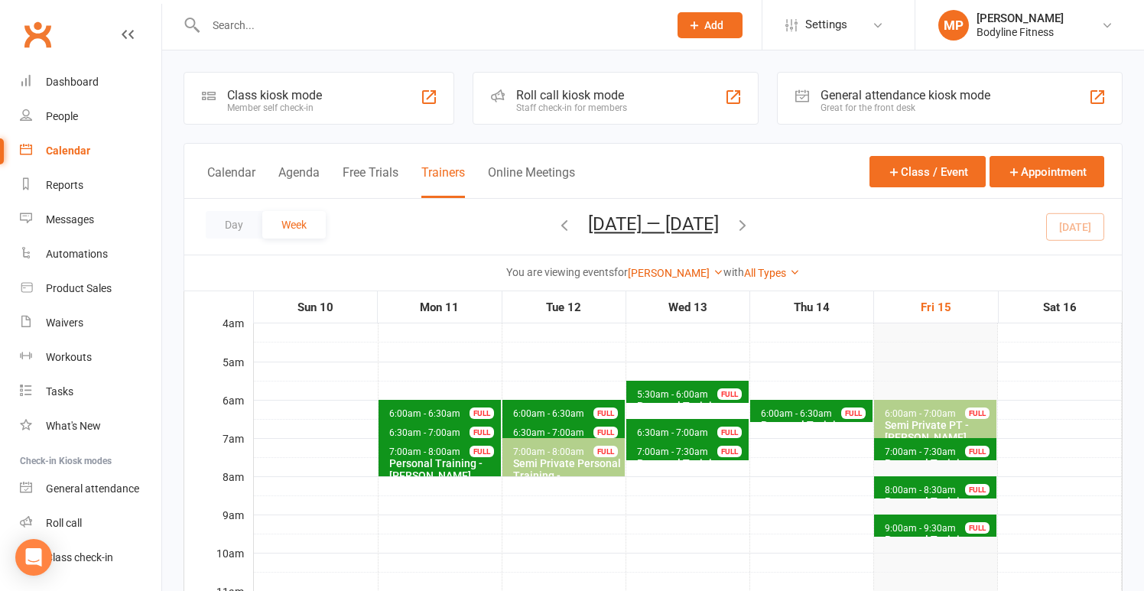
click at [751, 224] on icon "button" at bounding box center [742, 224] width 17 height 17
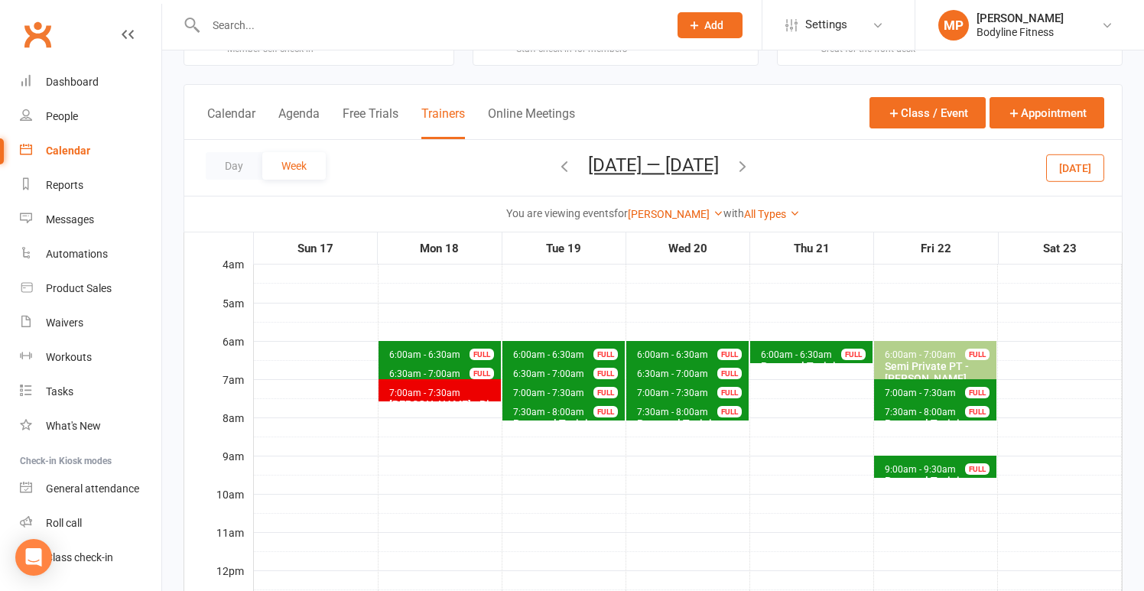
scroll to position [50, 0]
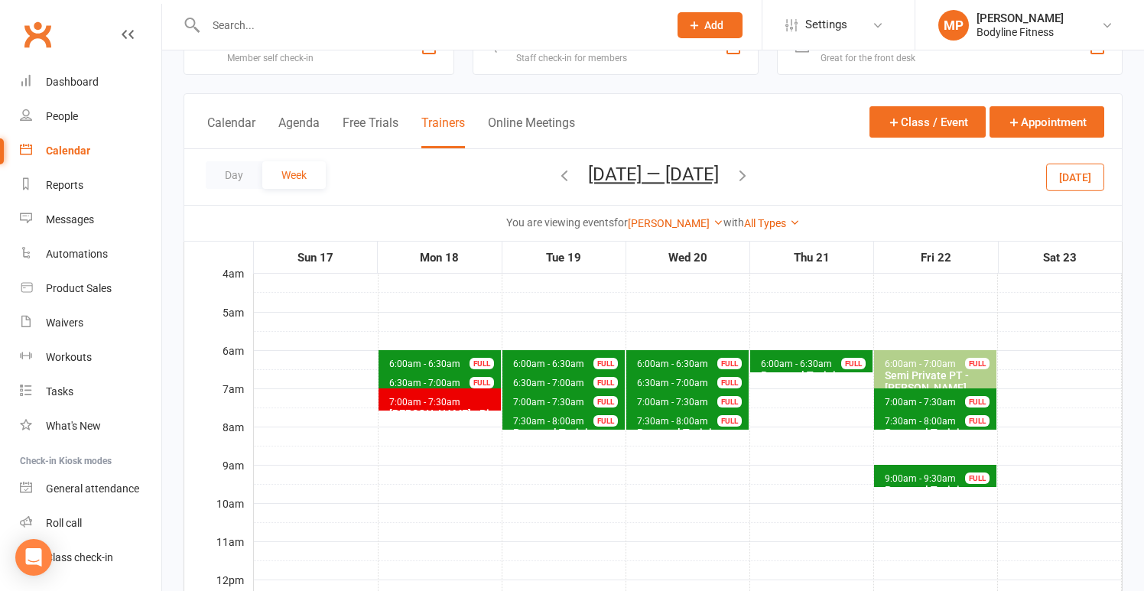
click at [751, 169] on icon "button" at bounding box center [742, 175] width 17 height 17
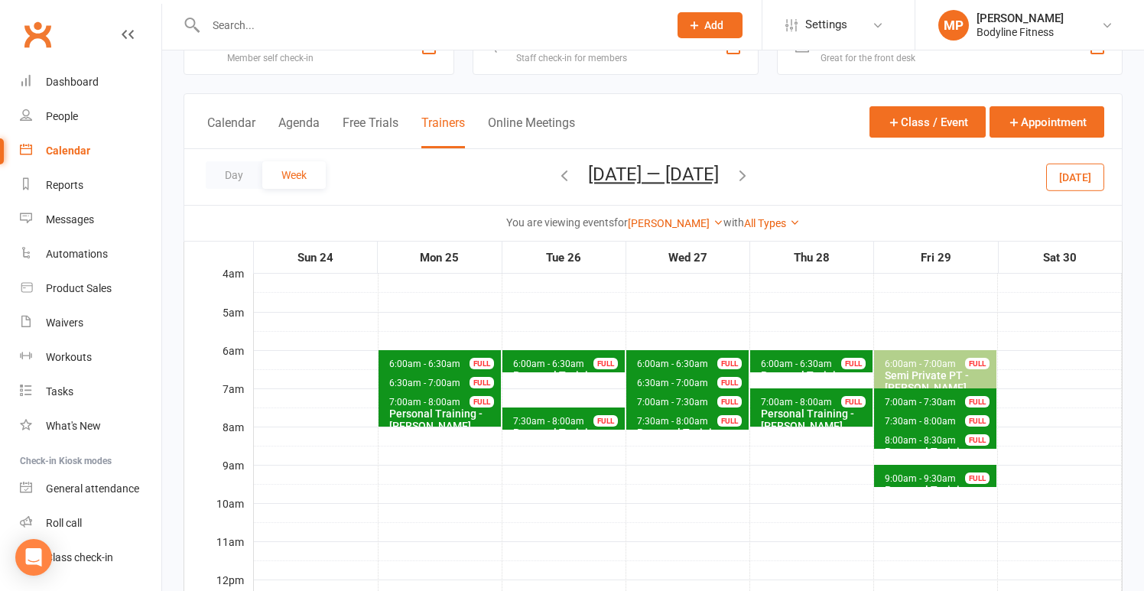
click at [556, 174] on icon "button" at bounding box center [564, 175] width 17 height 17
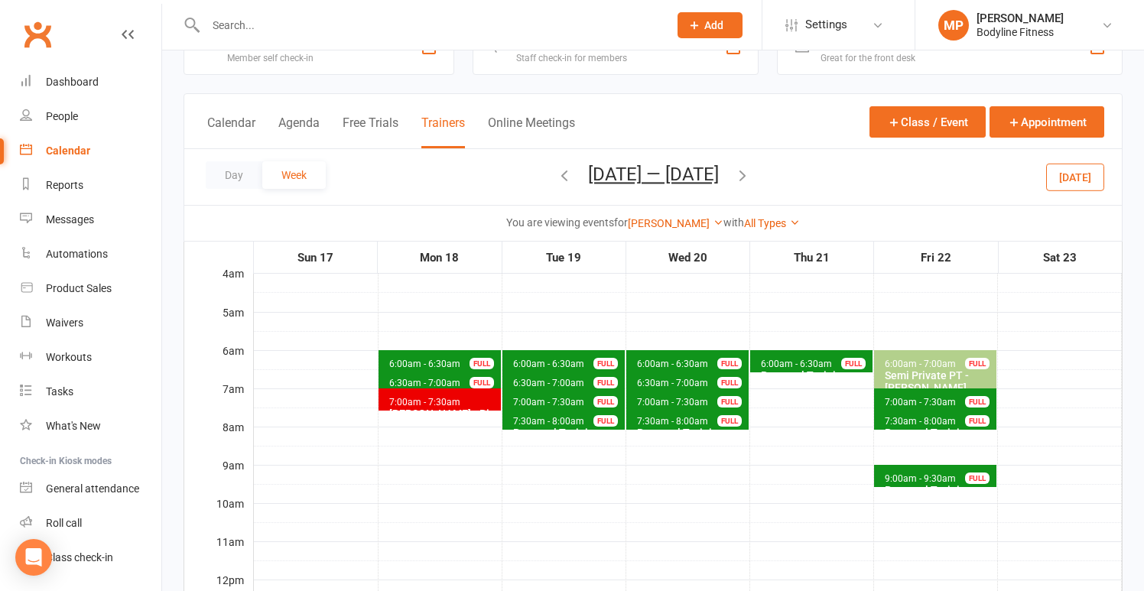
click at [573, 380] on span "6:30am - 7:00am" at bounding box center [548, 383] width 73 height 11
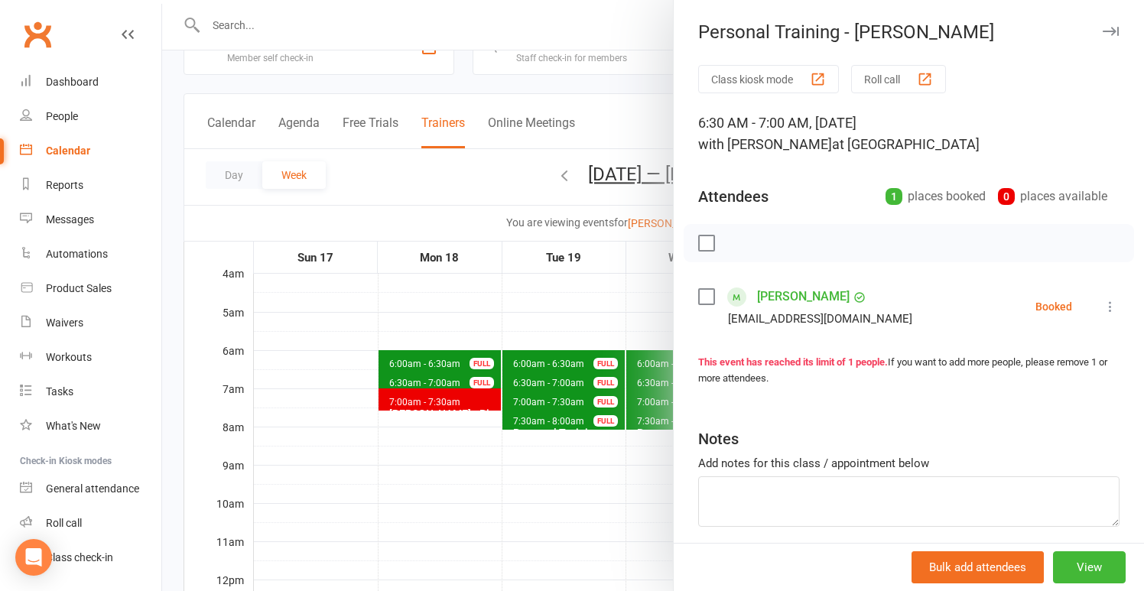
click at [544, 310] on div at bounding box center [653, 295] width 982 height 591
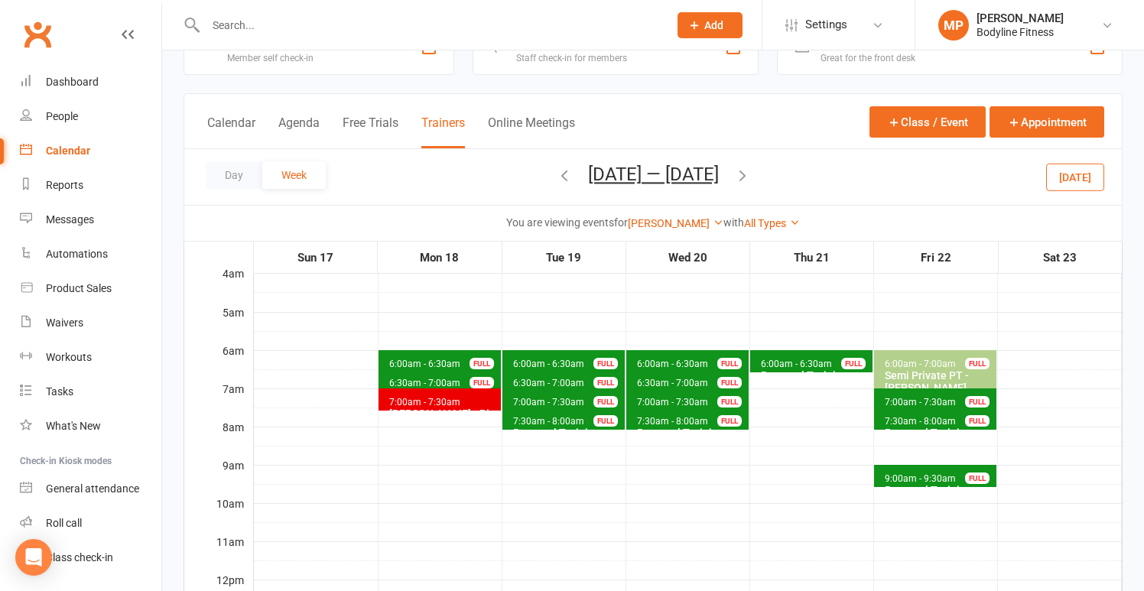
click at [571, 400] on span "7:00am - 7:30am" at bounding box center [548, 402] width 73 height 11
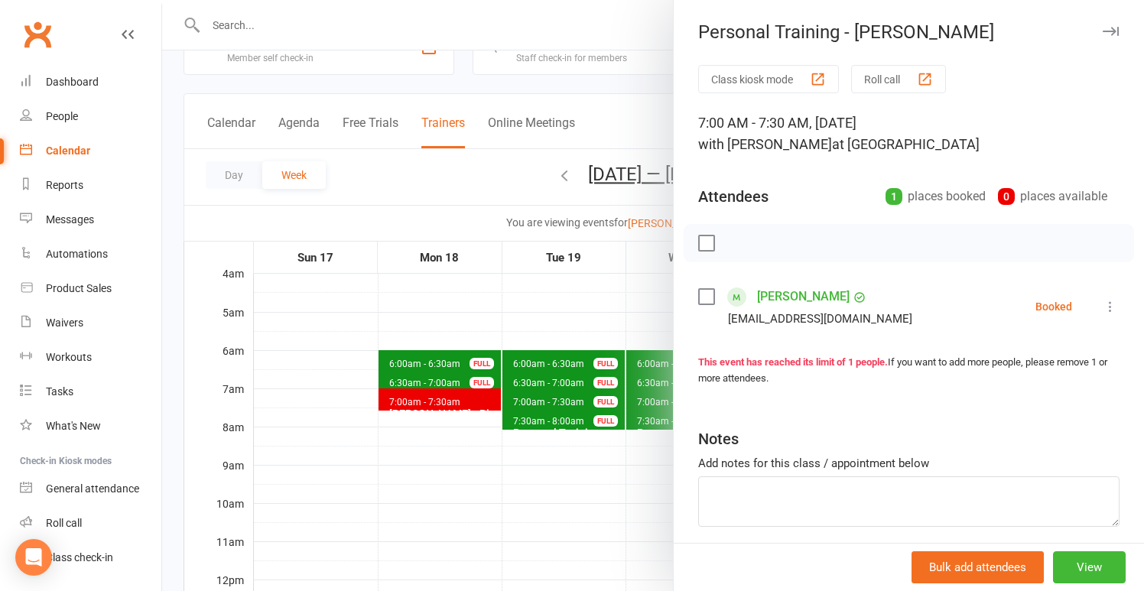
click at [570, 342] on div at bounding box center [653, 295] width 982 height 591
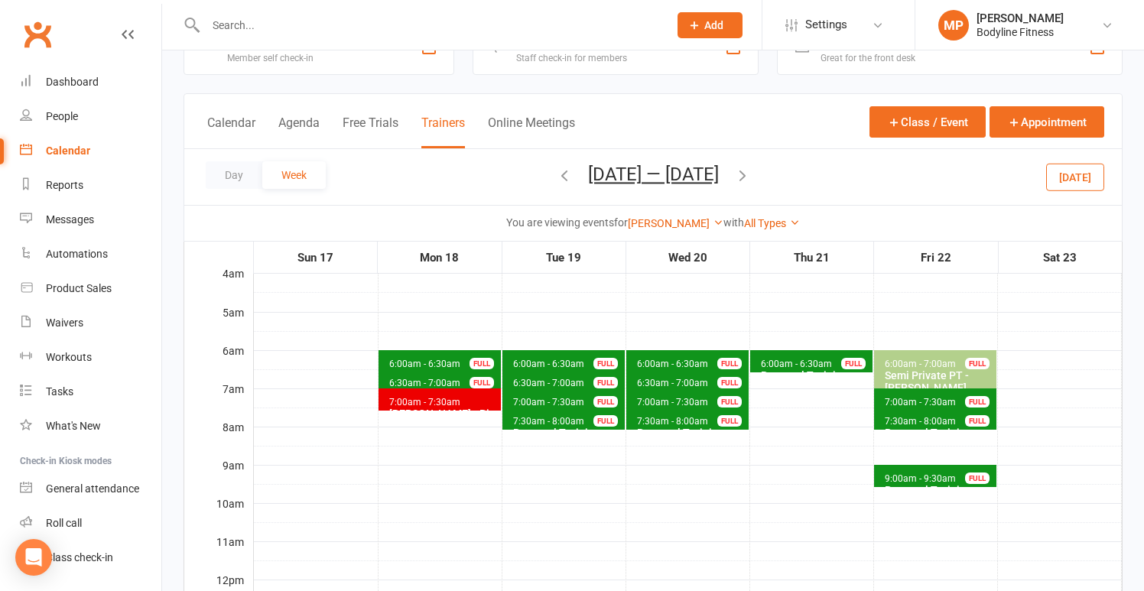
click at [751, 171] on icon "button" at bounding box center [742, 175] width 17 height 17
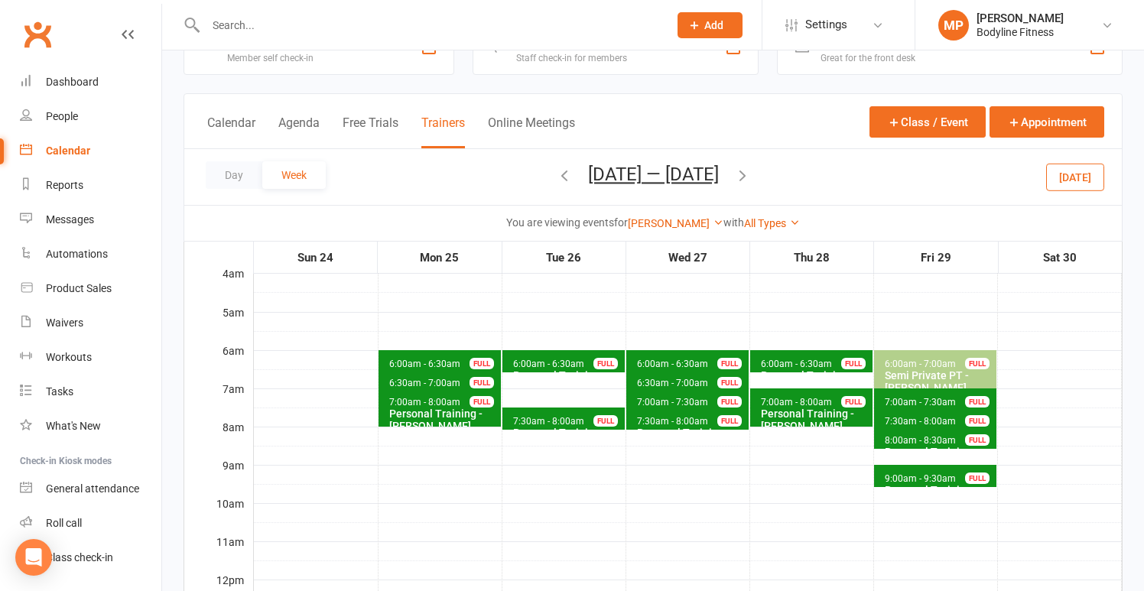
click at [751, 180] on icon "button" at bounding box center [742, 175] width 17 height 17
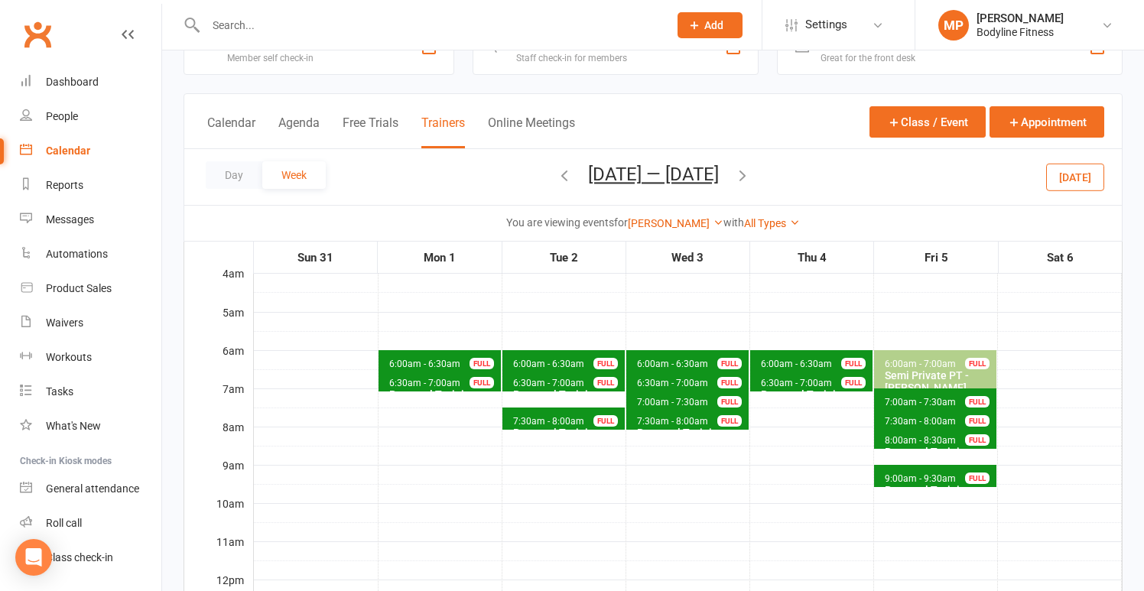
click at [556, 175] on icon "button" at bounding box center [564, 175] width 17 height 17
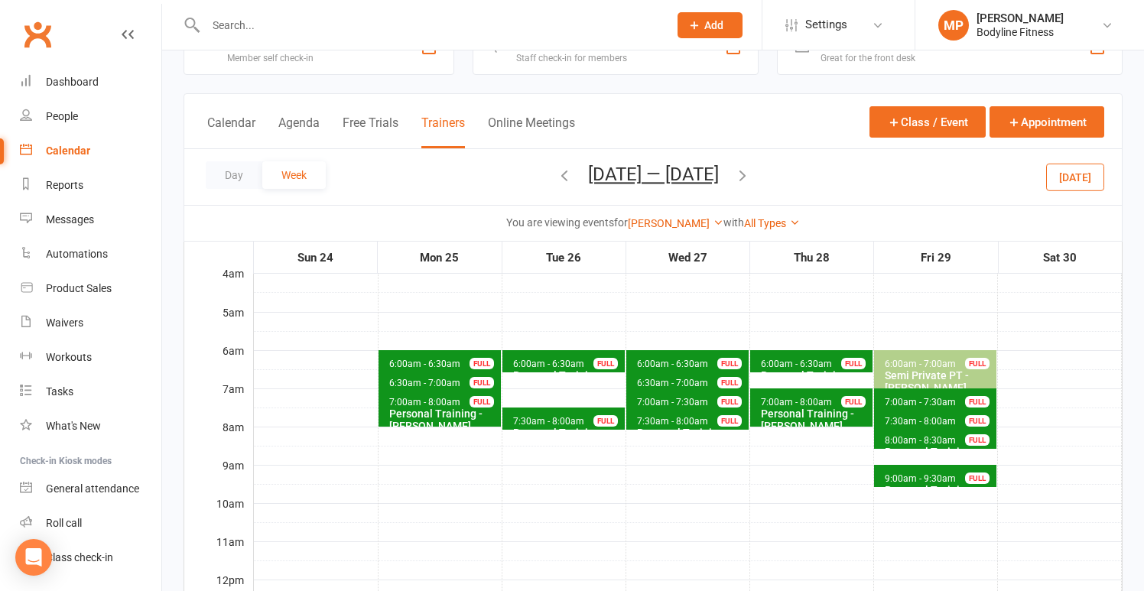
click at [751, 179] on icon "button" at bounding box center [742, 175] width 17 height 17
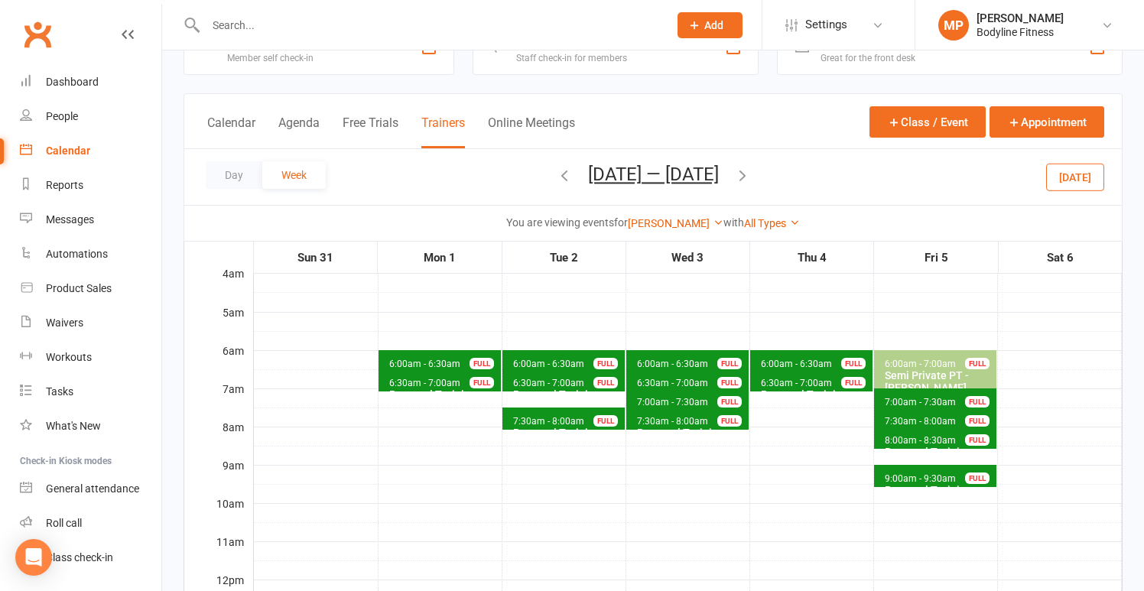
click at [751, 174] on icon "button" at bounding box center [742, 175] width 17 height 17
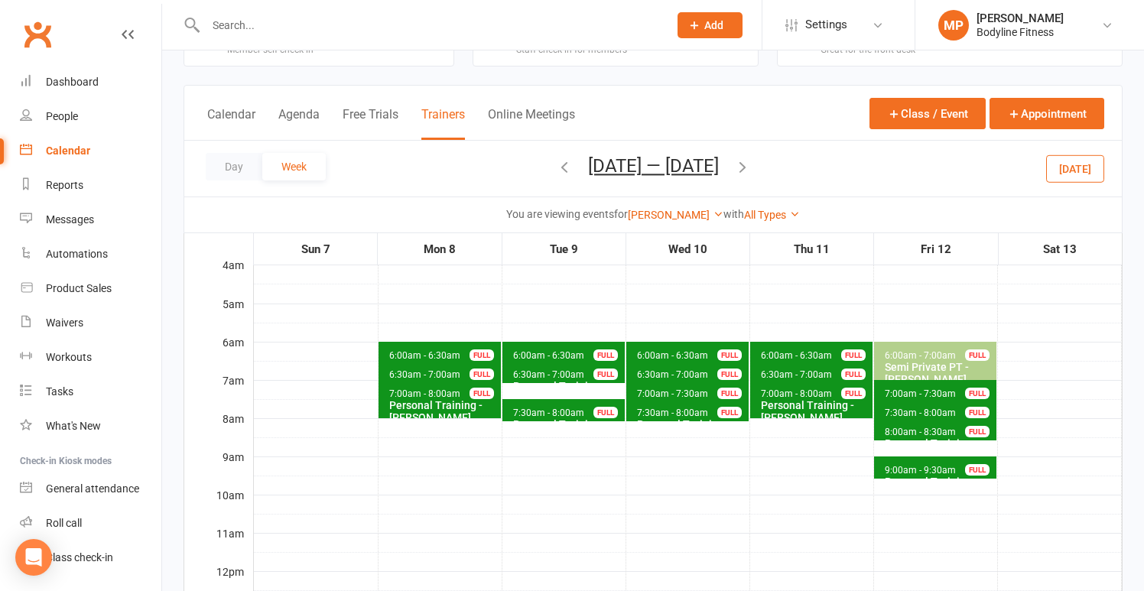
scroll to position [24, 0]
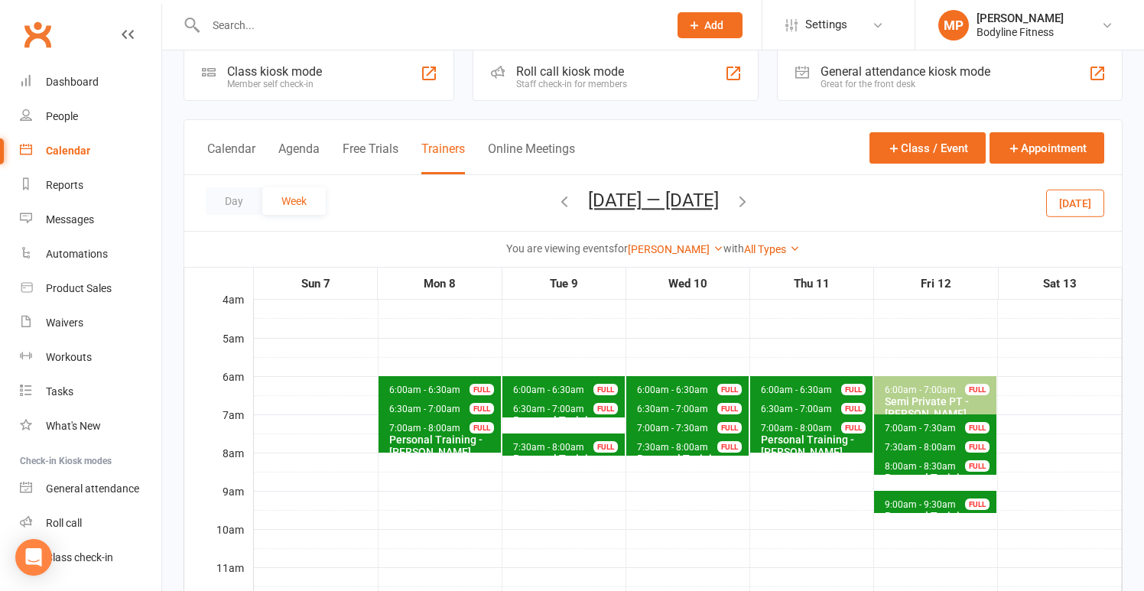
click at [759, 189] on div "Day Week [DATE] — [DATE] [DATE] Sun Mon Tue Wed Thu Fri Sat 27 28 29 30 31 01 0…" at bounding box center [652, 203] width 937 height 56
click at [751, 192] on button "button" at bounding box center [742, 203] width 17 height 27
click at [556, 202] on icon "button" at bounding box center [564, 201] width 17 height 17
click at [996, 37] on div "Bodyline Fitness" at bounding box center [1019, 32] width 87 height 14
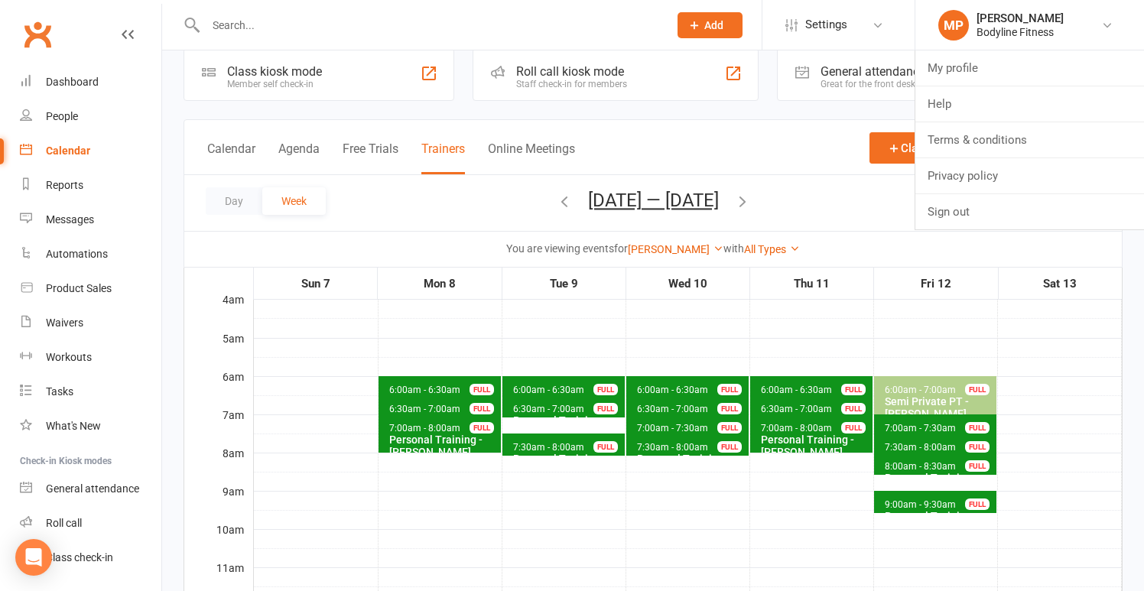
click at [777, 219] on div "Day Week [DATE] — [DATE] [DATE] Sun Mon Tue Wed Thu Fri Sat 27 28 29 30 31 01 0…" at bounding box center [652, 203] width 937 height 56
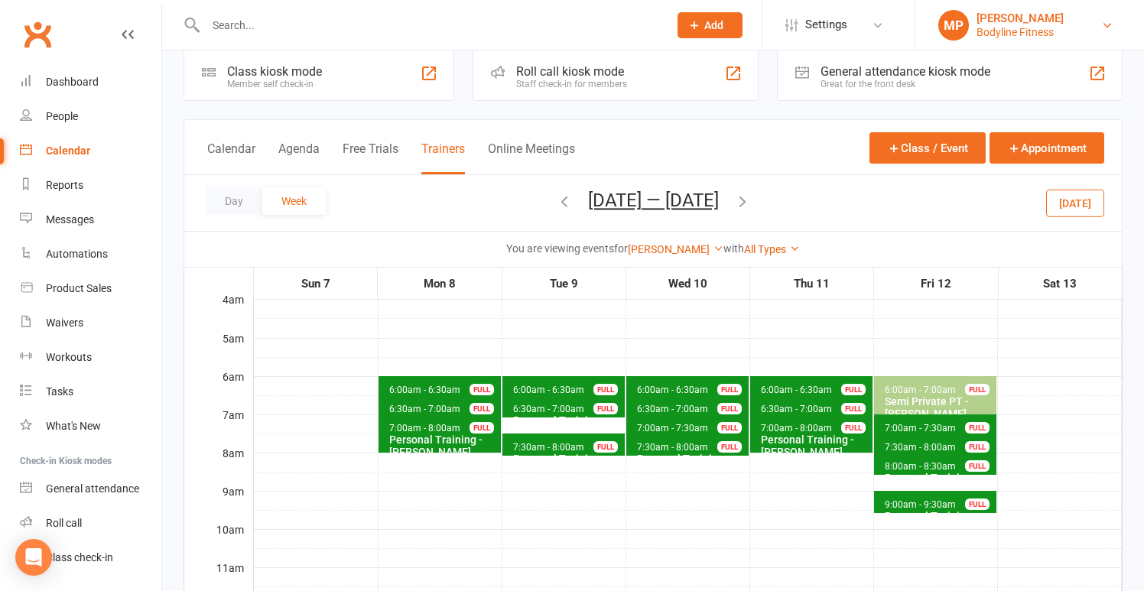
click at [1038, 21] on div "[PERSON_NAME]" at bounding box center [1019, 18] width 87 height 14
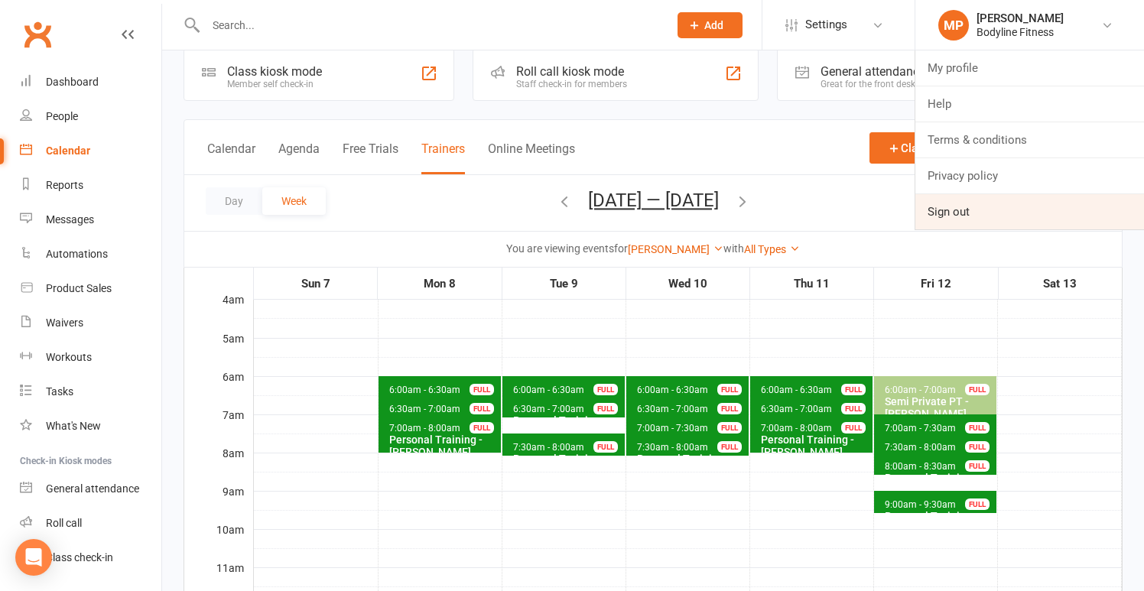
click at [1038, 210] on link "Sign out" at bounding box center [1029, 211] width 229 height 35
